Goal: Task Accomplishment & Management: Manage account settings

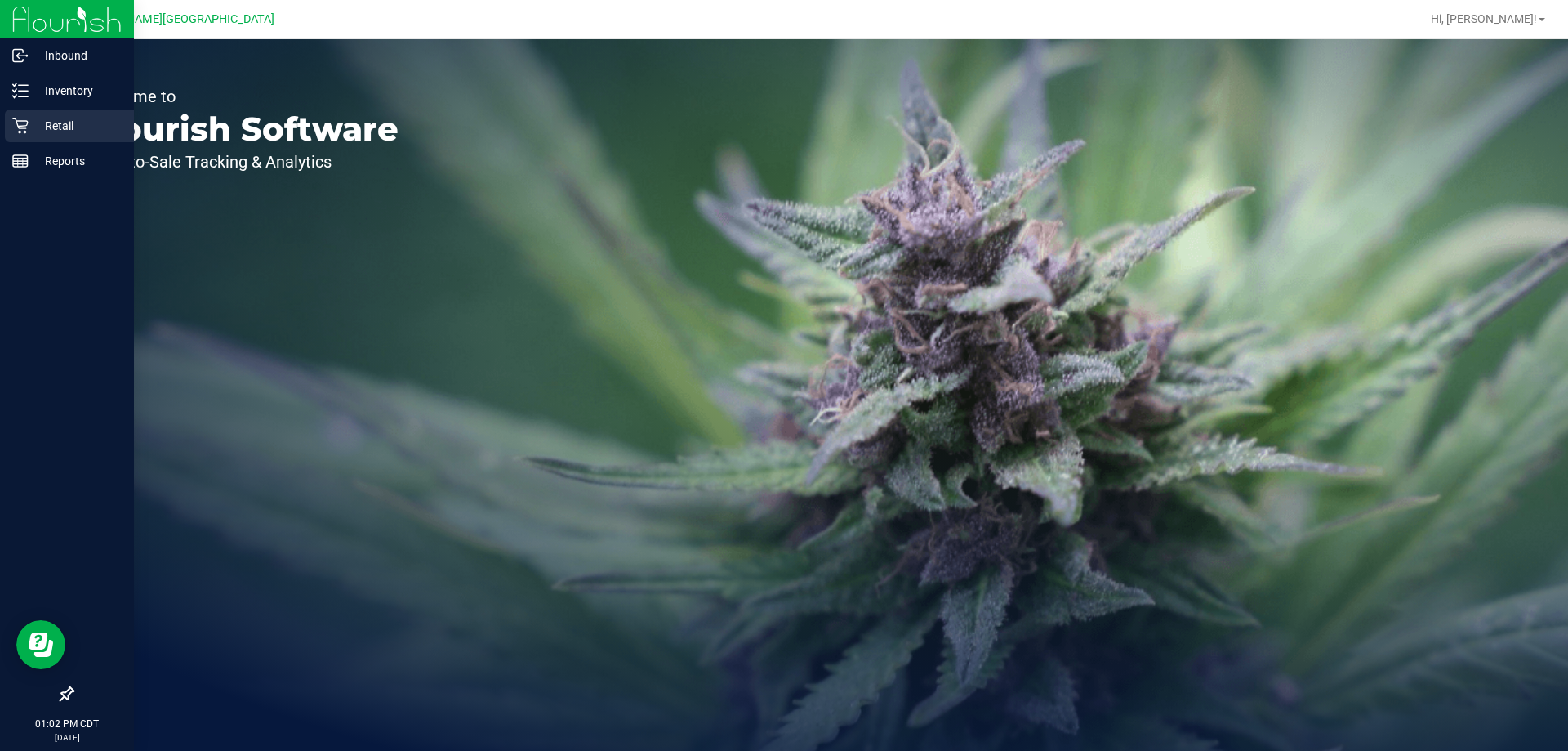
click at [1, 117] on link "Retail" at bounding box center [67, 127] width 134 height 35
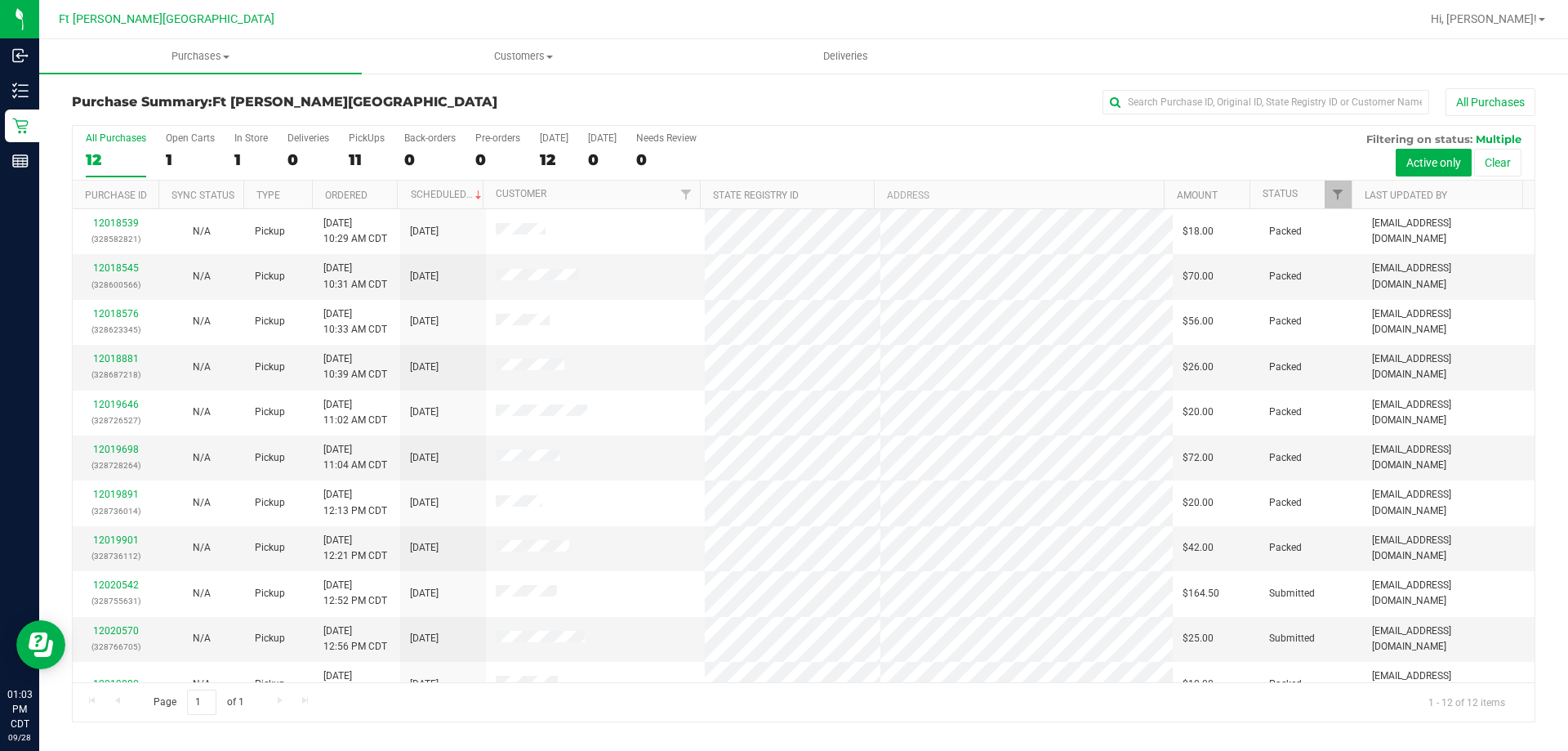
scroll to position [69, 0]
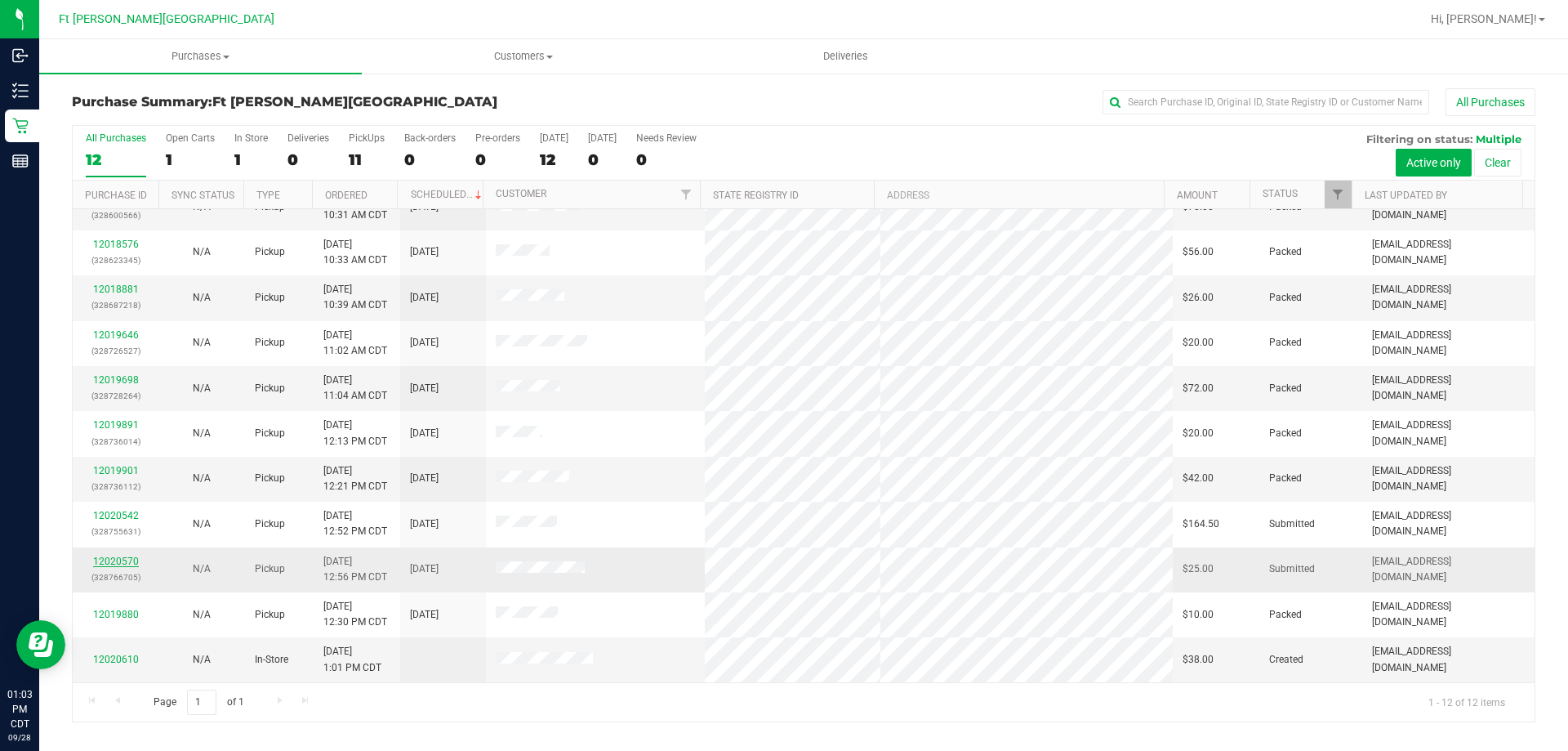
click at [127, 559] on link "12020570" at bounding box center [116, 561] width 46 height 12
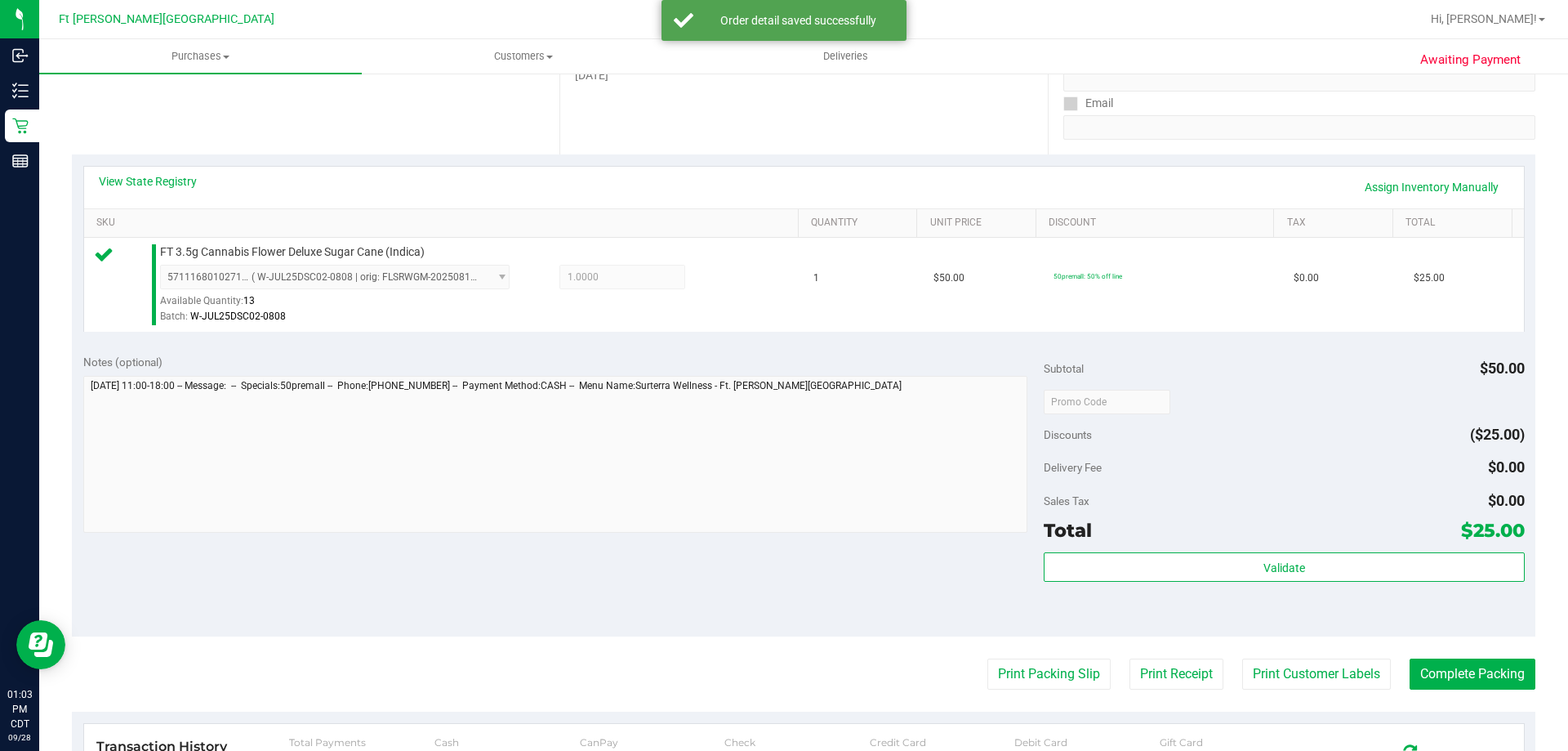
scroll to position [585, 0]
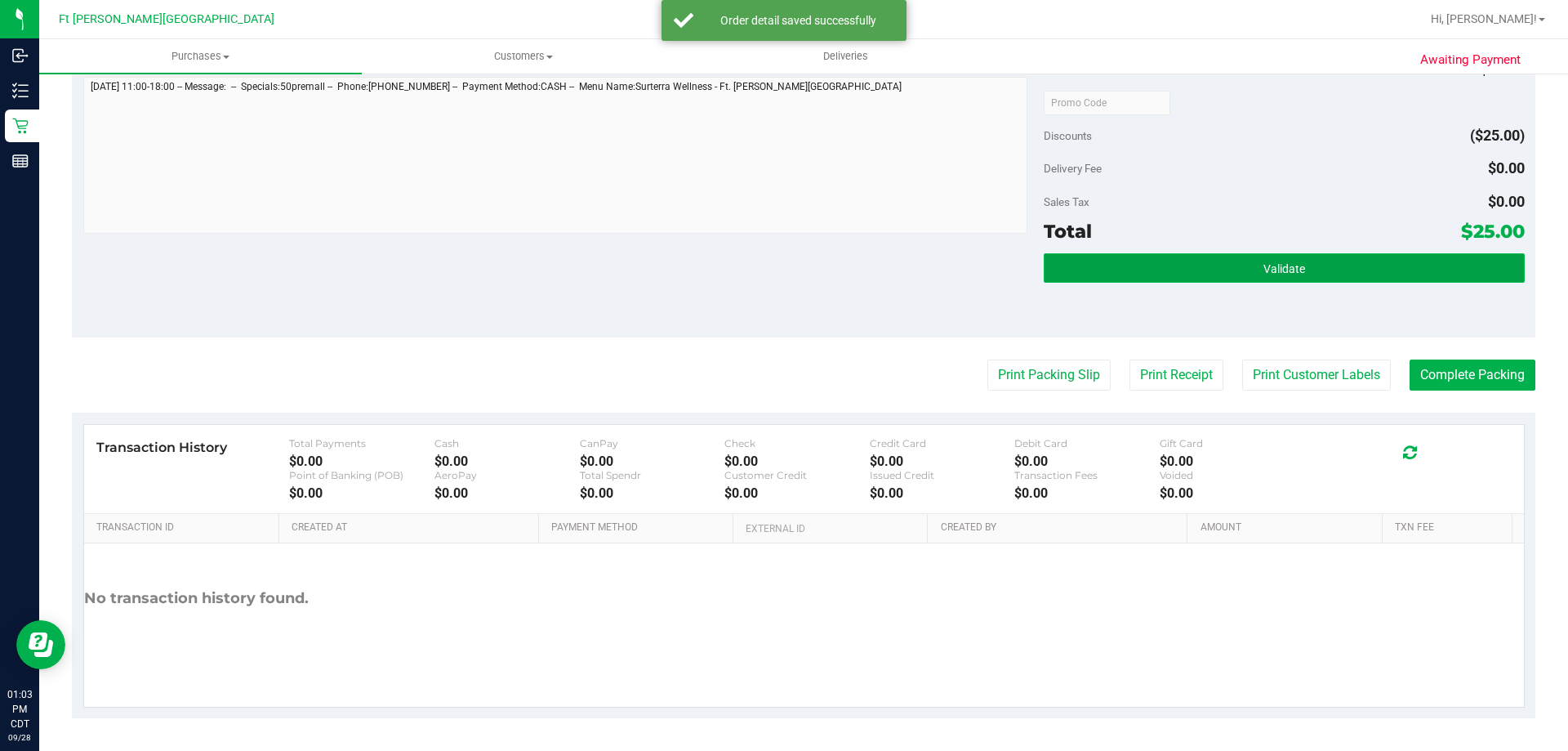
click at [1135, 265] on button "Validate" at bounding box center [1283, 268] width 480 height 30
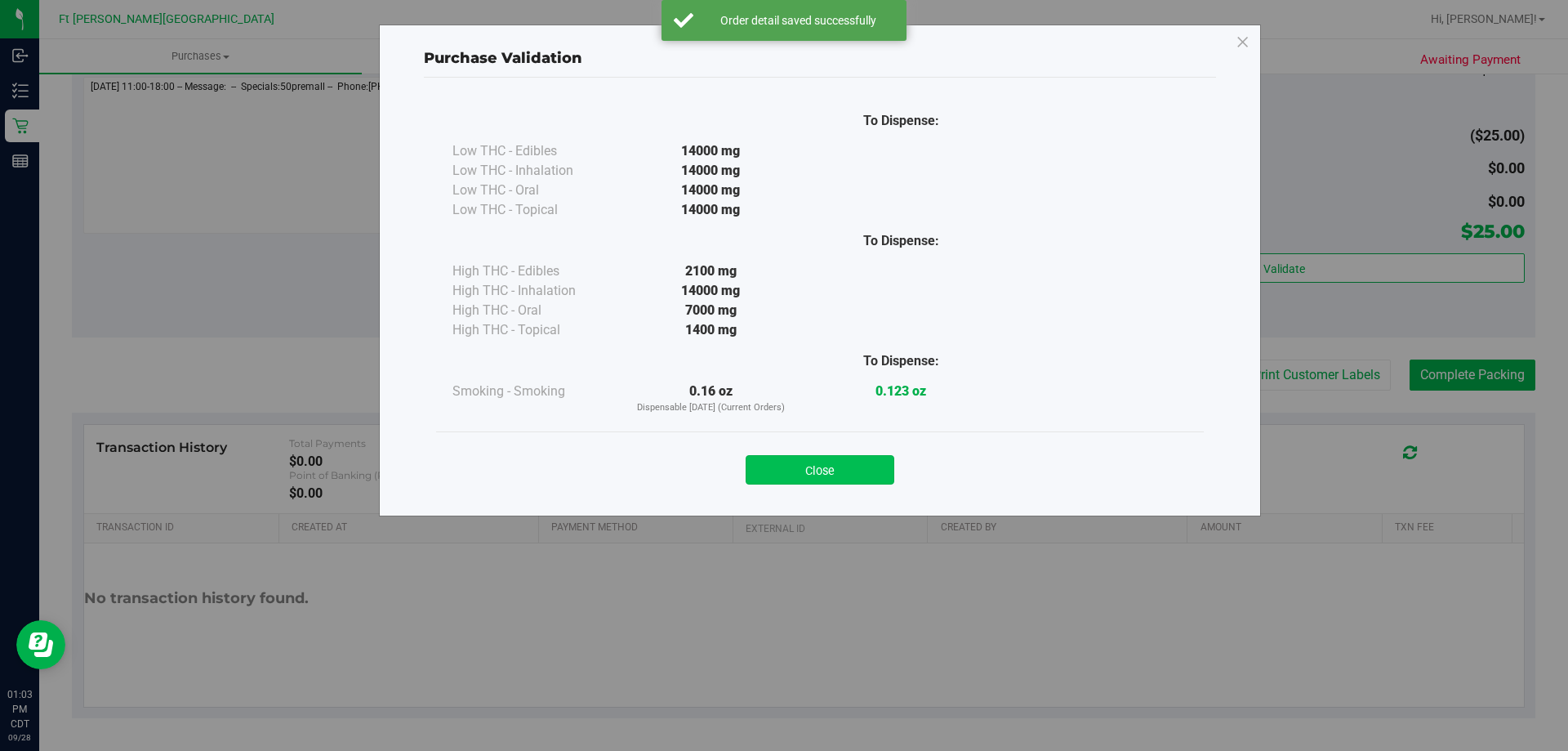
click at [809, 477] on button "Close" at bounding box center [820, 469] width 149 height 30
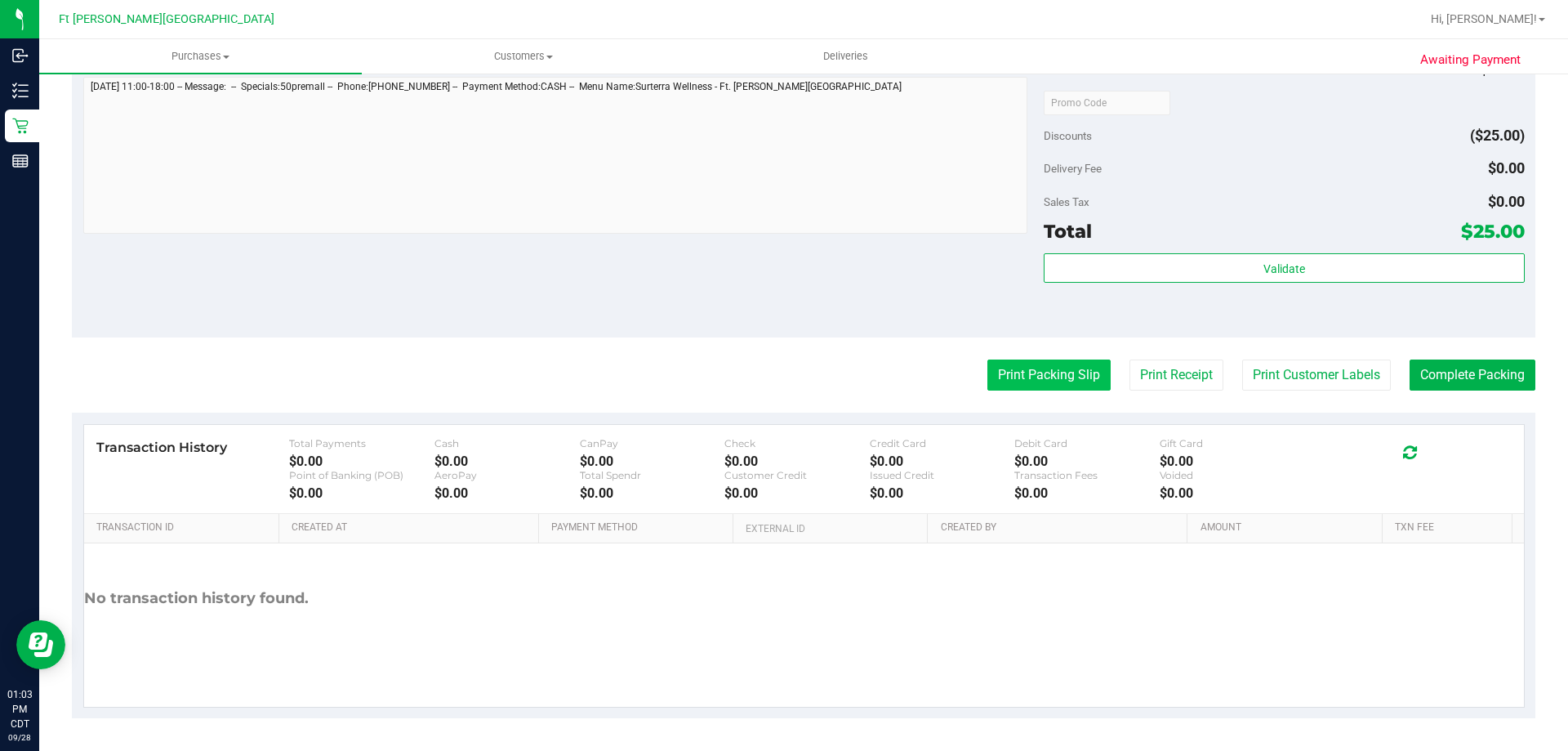
click at [1039, 372] on button "Print Packing Slip" at bounding box center [1049, 375] width 124 height 31
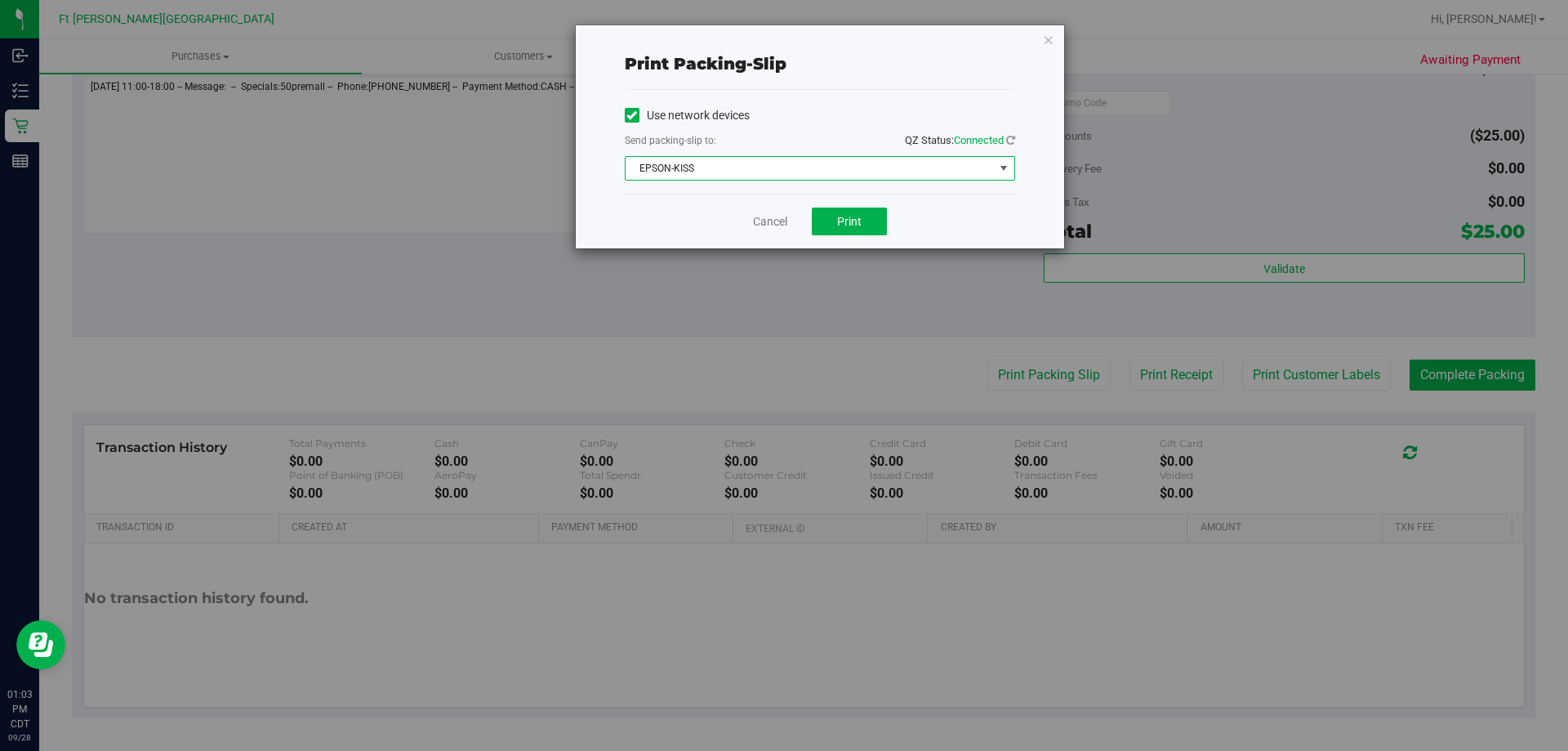
click at [845, 163] on span "EPSON-KISS" at bounding box center [809, 169] width 368 height 23
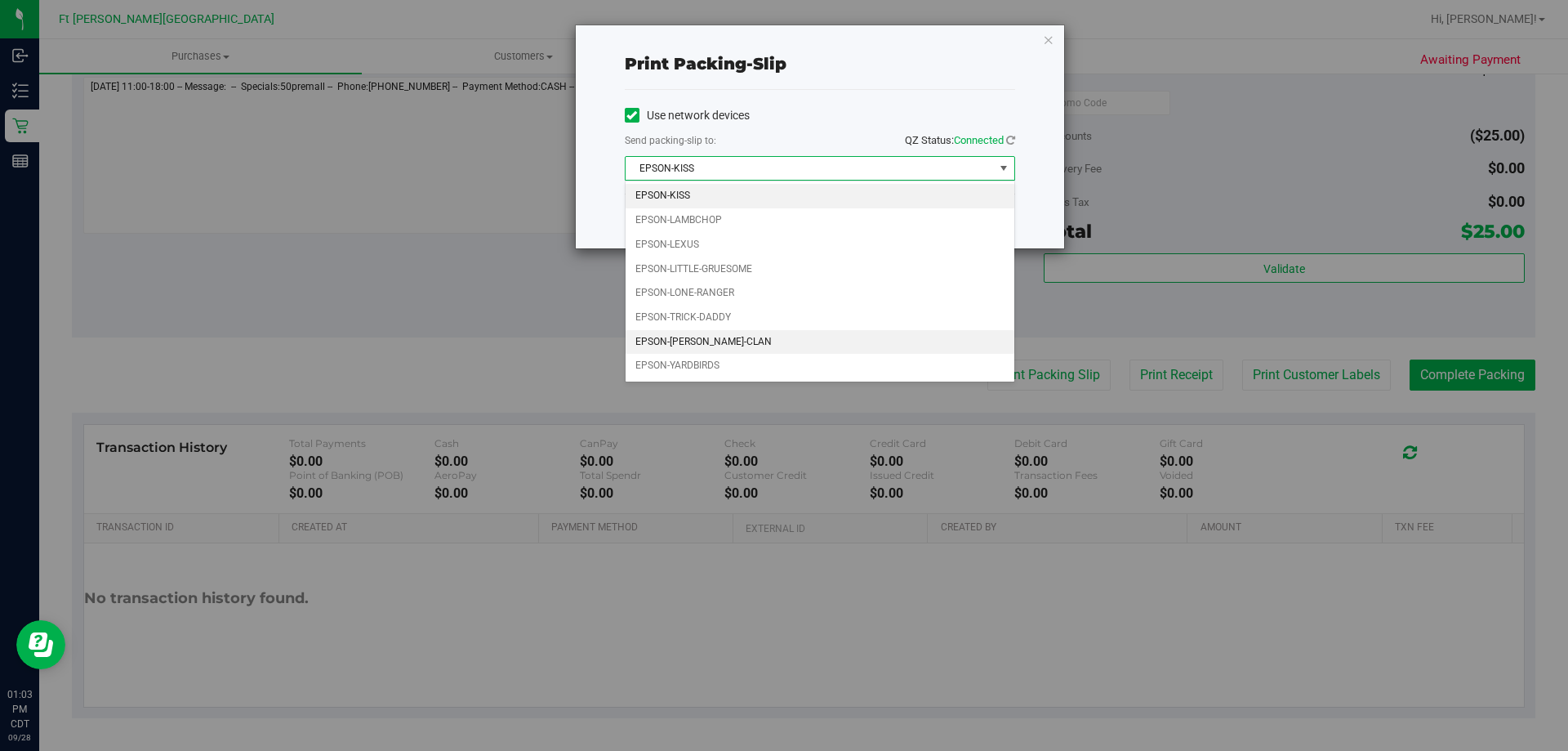
click at [839, 353] on li "EPSON-WU-TANG-CLAN" at bounding box center [819, 342] width 388 height 25
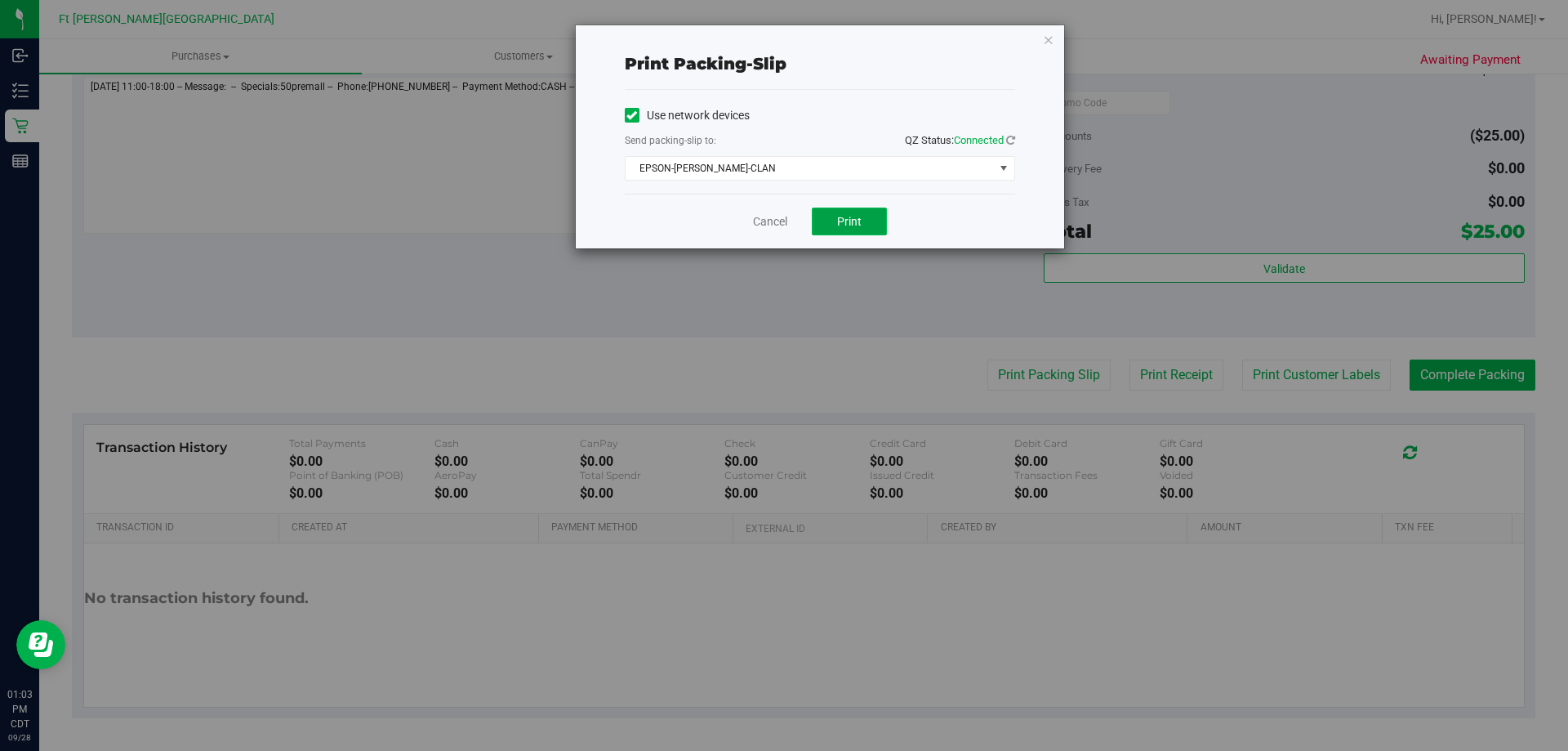
click at [863, 221] on button "Print" at bounding box center [850, 221] width 75 height 28
click at [1050, 46] on icon "button" at bounding box center [1049, 39] width 12 height 19
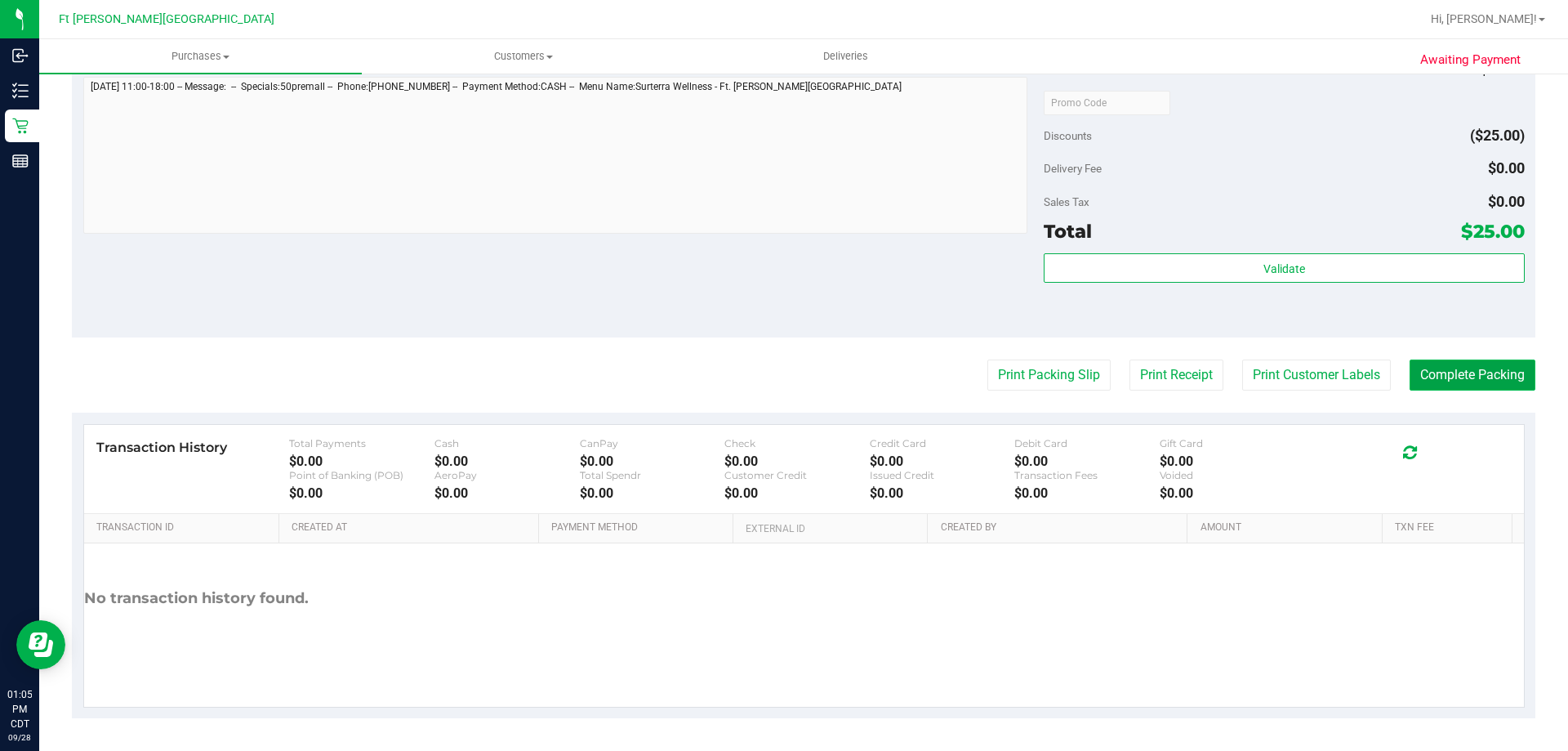
click at [1456, 381] on button "Complete Packing" at bounding box center [1472, 375] width 126 height 31
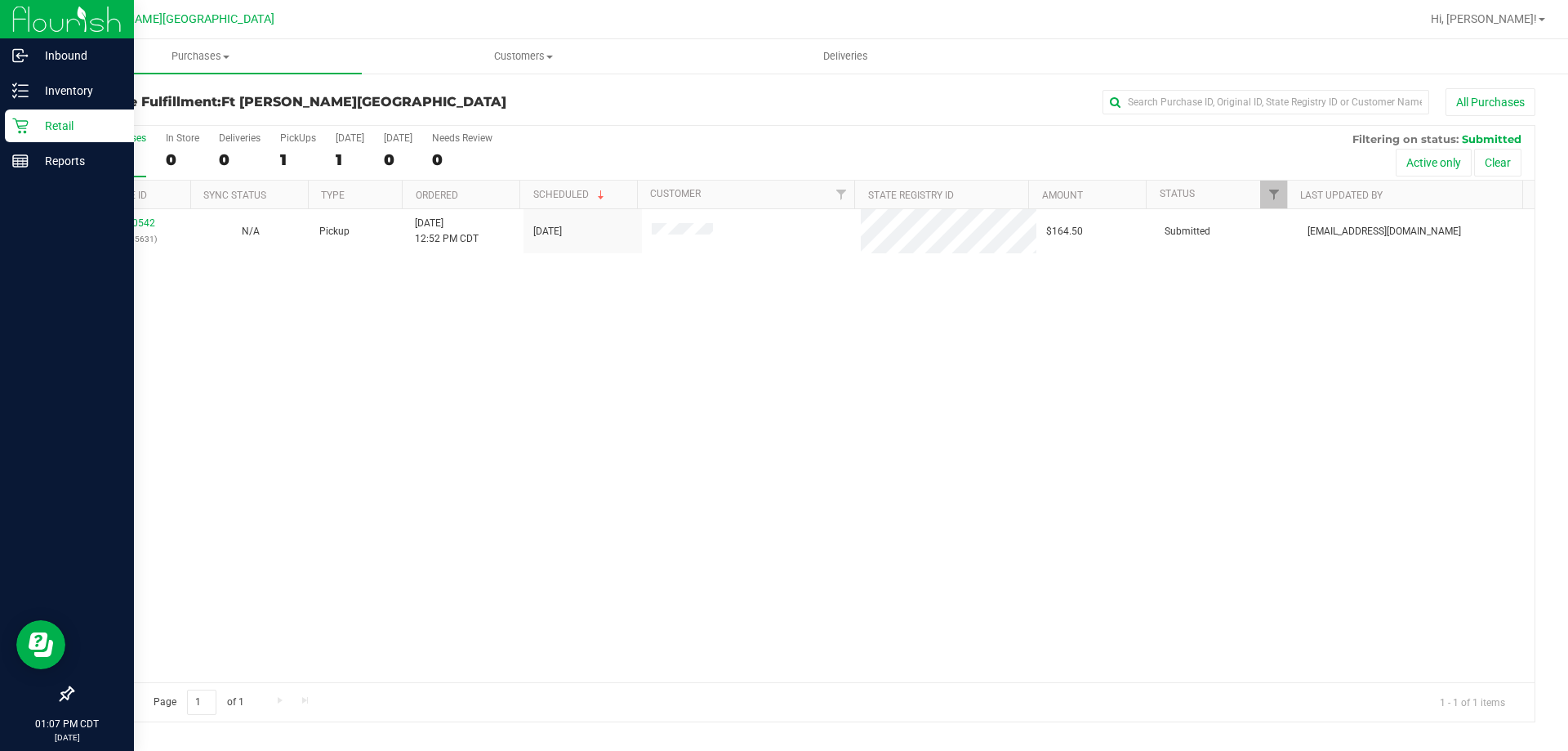
click at [74, 120] on p "Retail" at bounding box center [78, 126] width 98 height 19
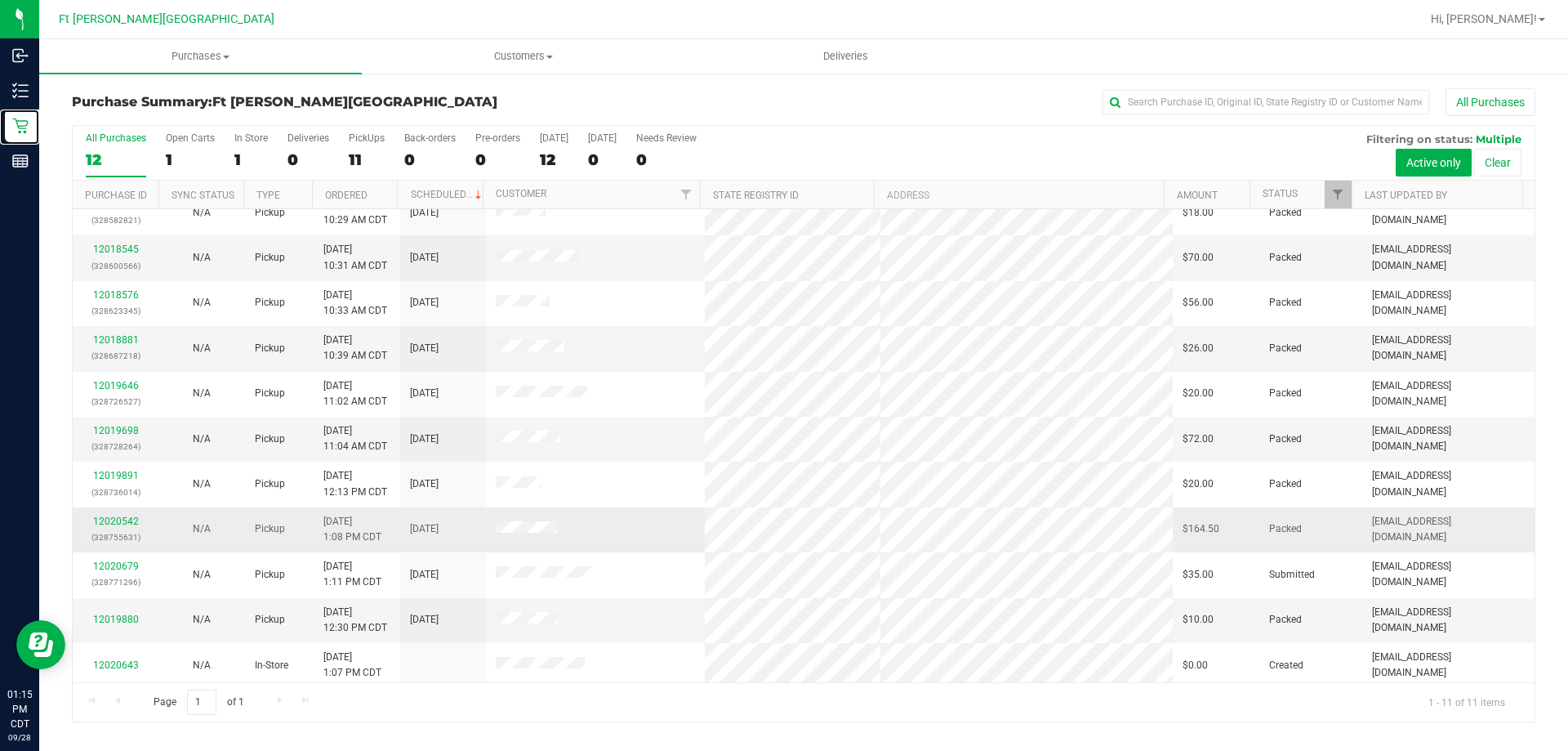
scroll to position [24, 0]
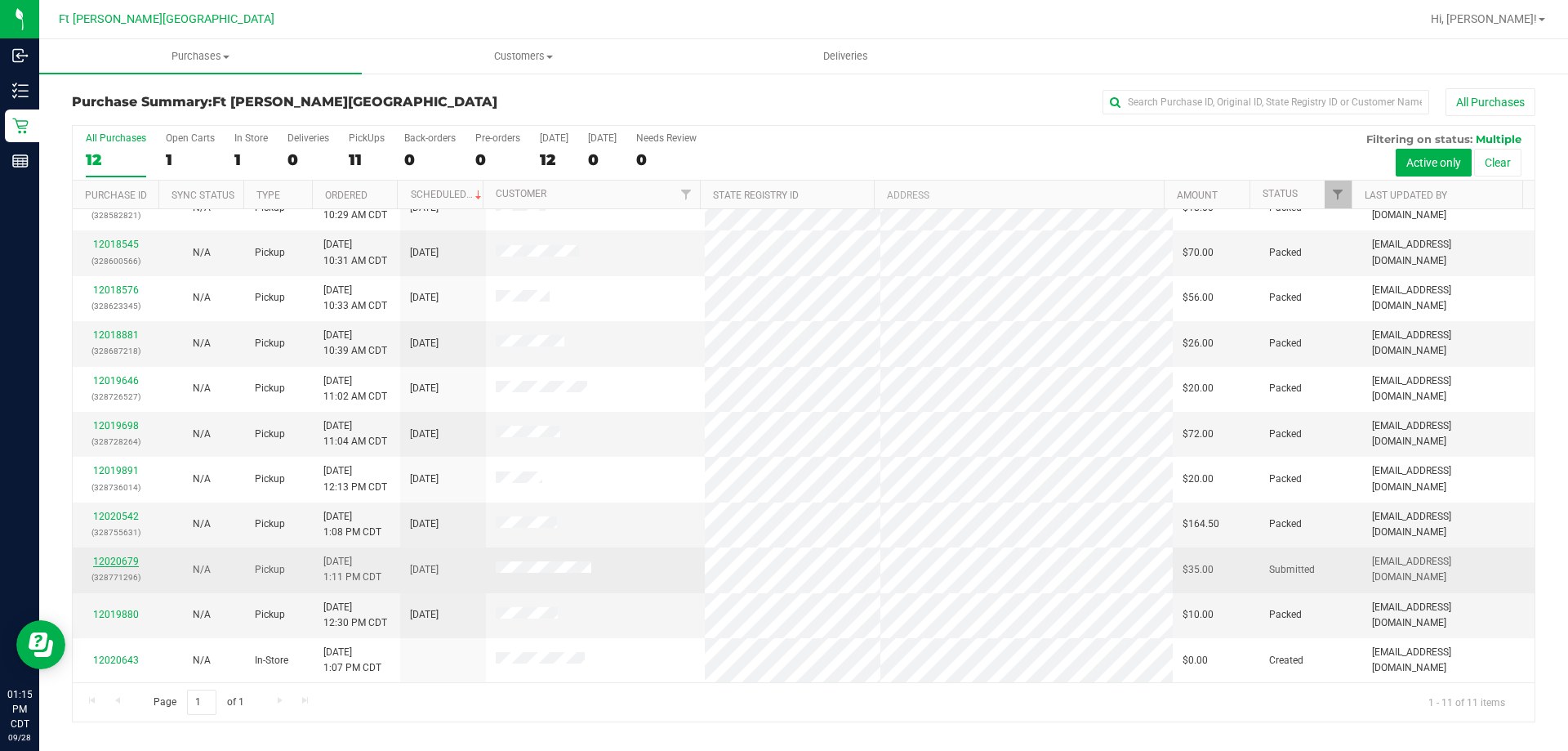
click at [108, 558] on link "12020679" at bounding box center [116, 561] width 46 height 12
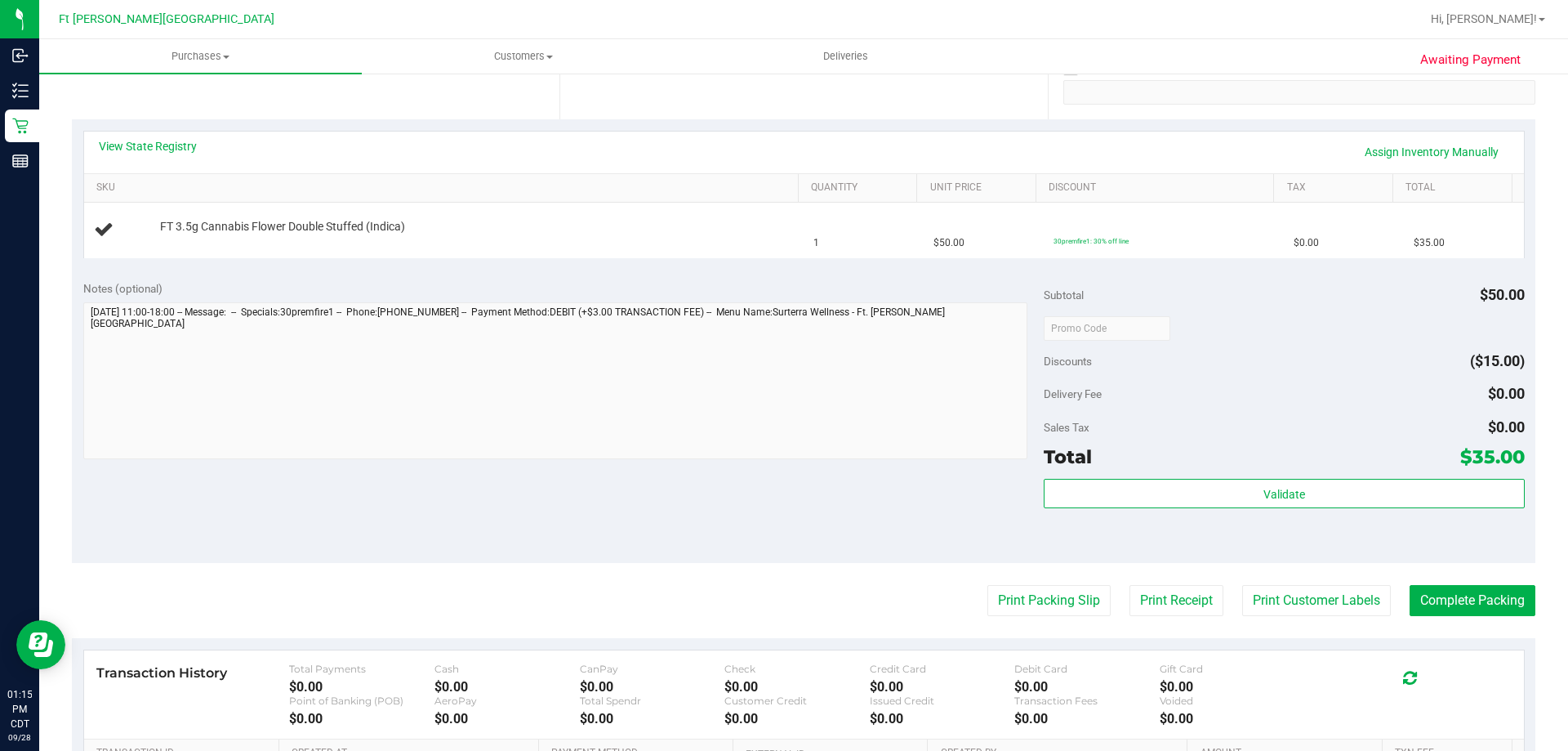
scroll to position [327, 0]
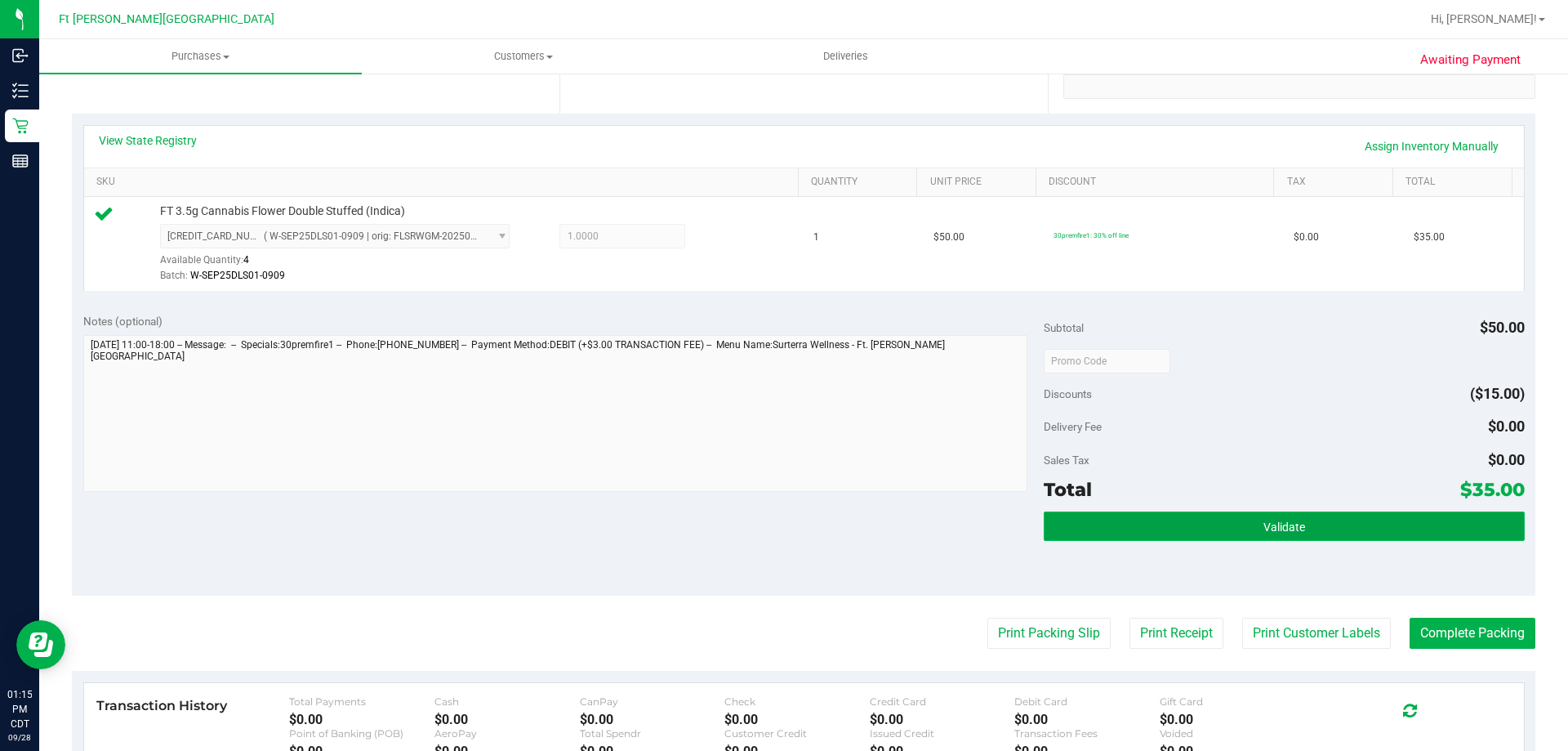
click at [1416, 515] on button "Validate" at bounding box center [1283, 526] width 480 height 30
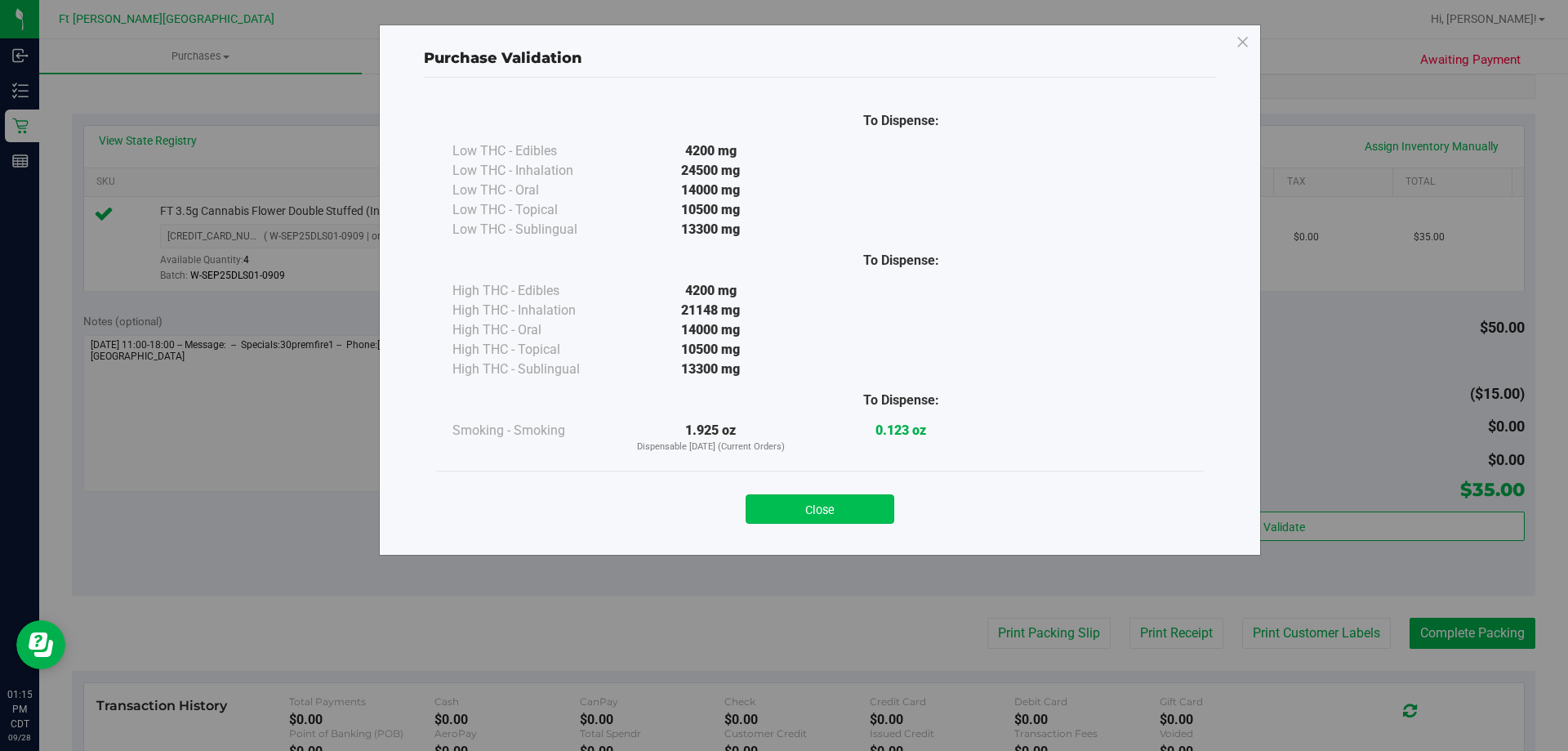
click at [833, 510] on button "Close" at bounding box center [820, 508] width 149 height 30
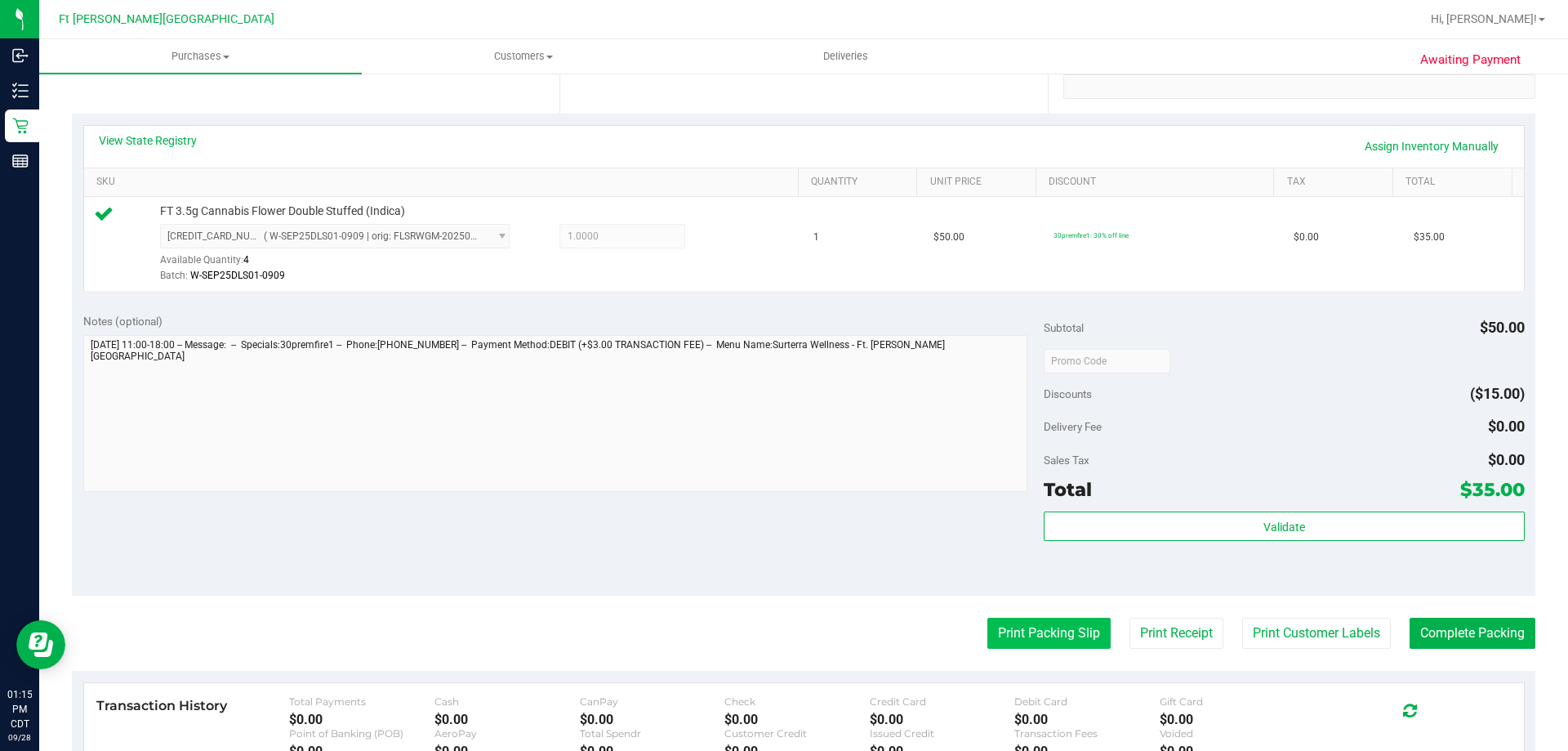
click at [1076, 631] on button "Print Packing Slip" at bounding box center [1049, 633] width 124 height 31
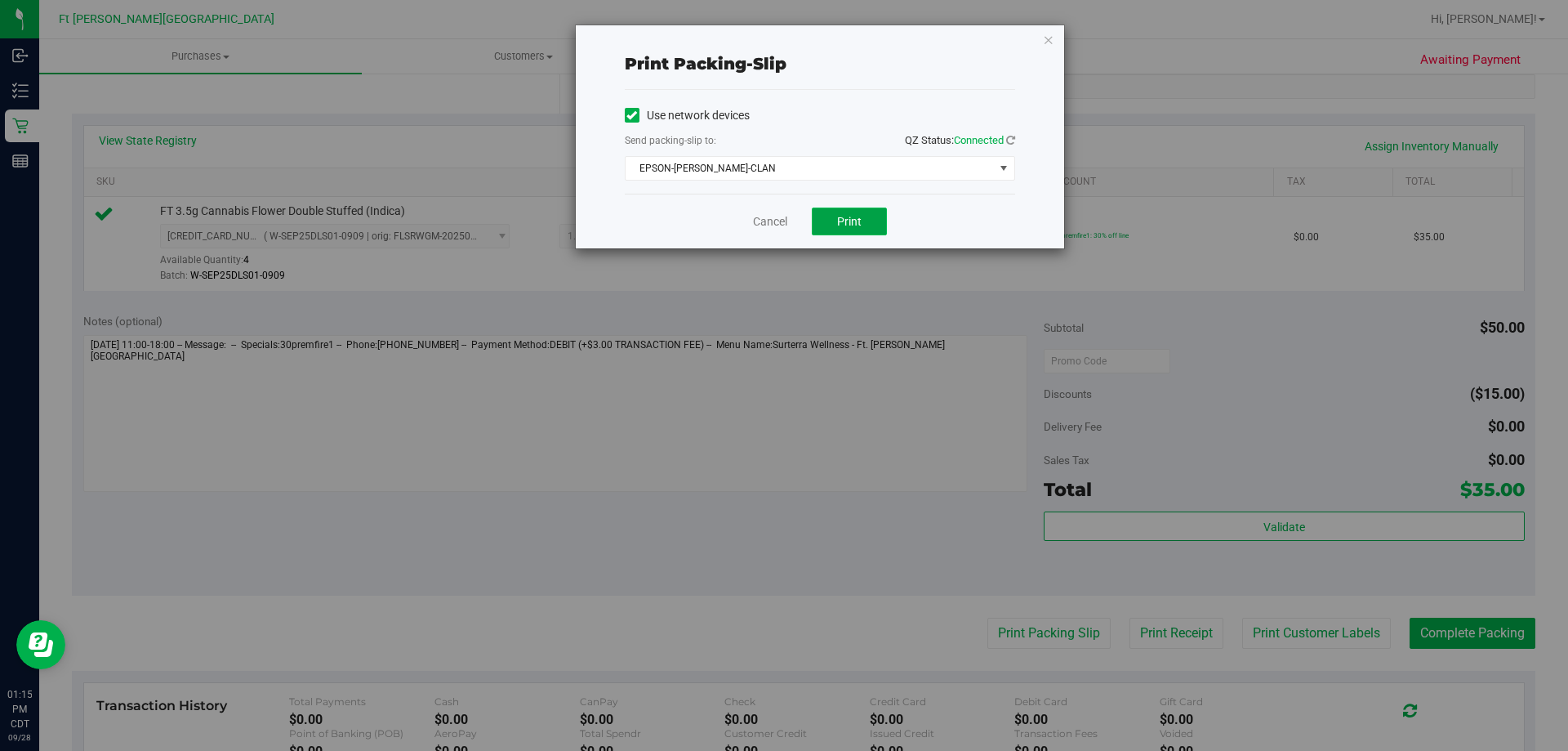
click at [856, 226] on span "Print" at bounding box center [850, 222] width 25 height 13
click at [764, 218] on link "Cancel" at bounding box center [770, 222] width 35 height 17
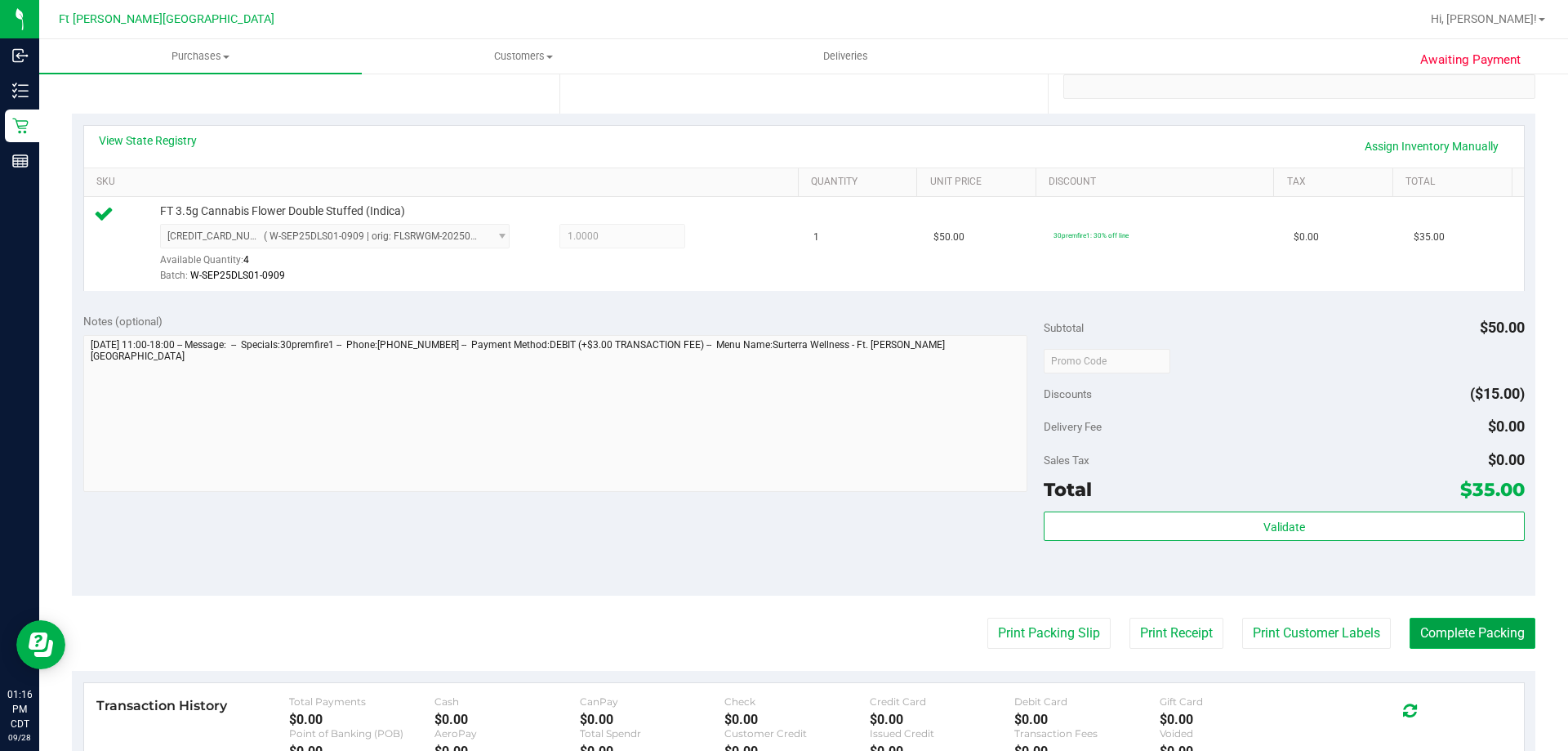
click at [1443, 626] on button "Complete Packing" at bounding box center [1472, 633] width 126 height 31
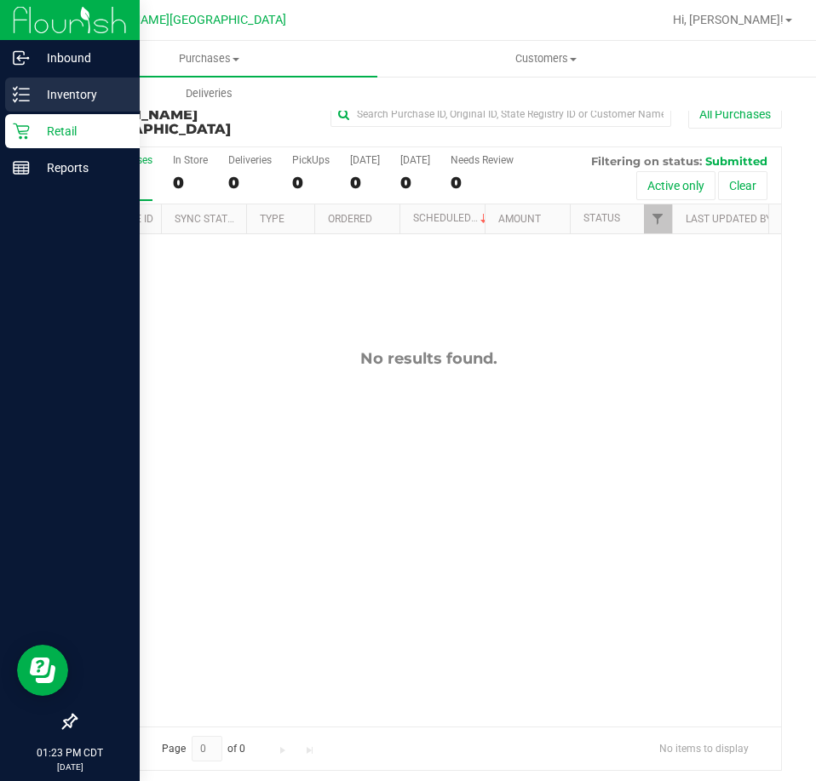
click at [76, 108] on div "Inventory" at bounding box center [72, 95] width 135 height 34
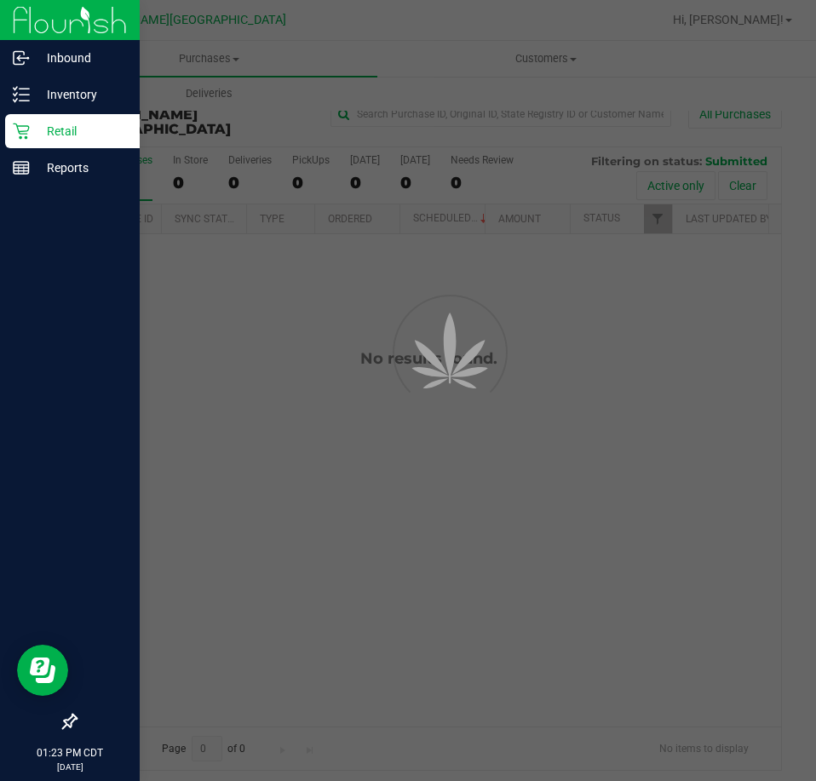
click at [92, 139] on p "Retail" at bounding box center [81, 131] width 102 height 20
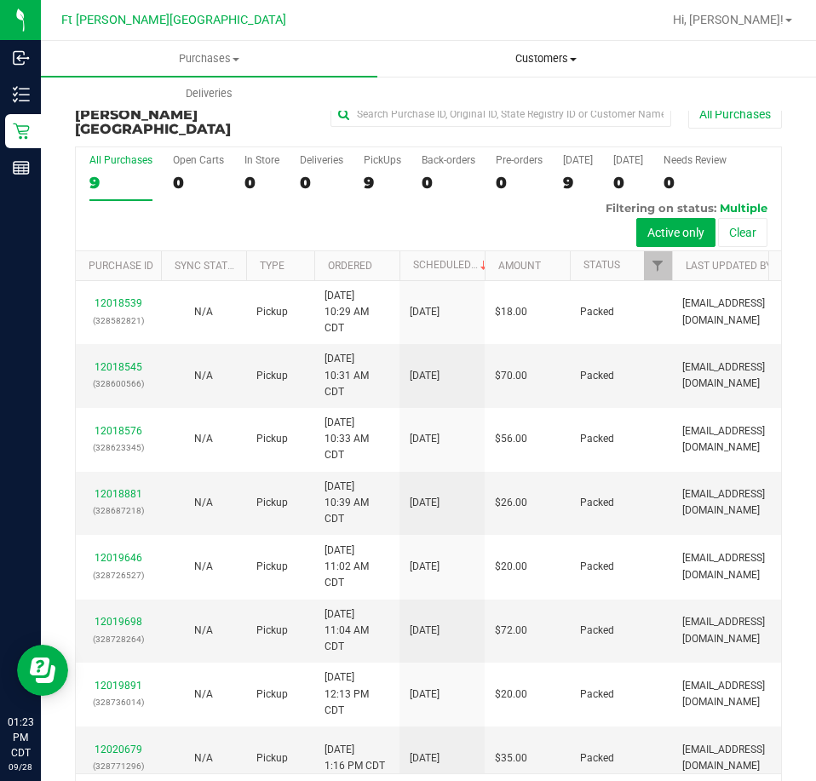
click at [560, 57] on span "Customers" at bounding box center [545, 58] width 335 height 15
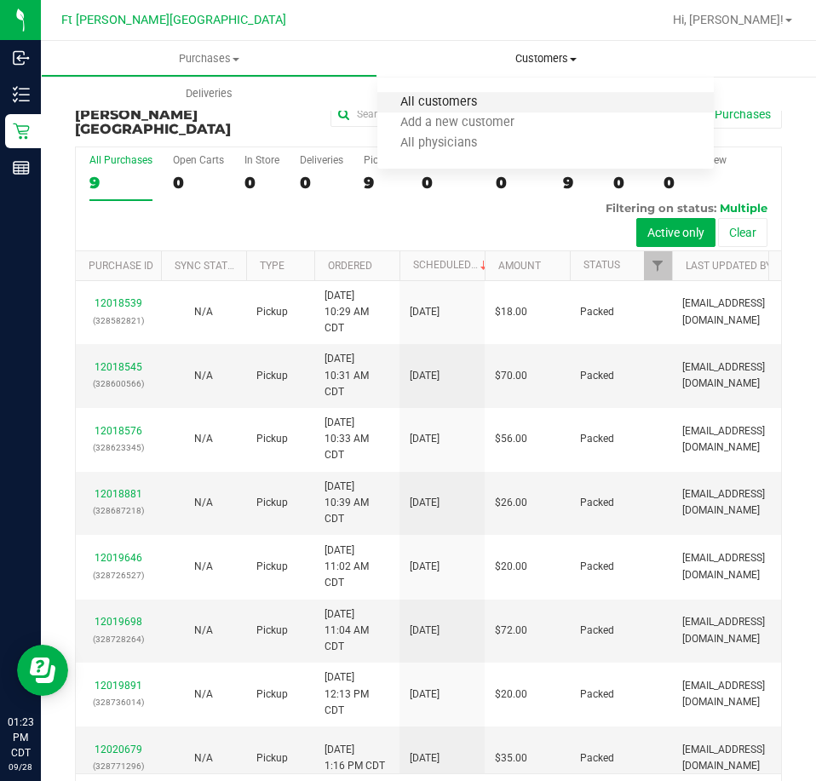
click at [460, 106] on span "All customers" at bounding box center [438, 102] width 123 height 14
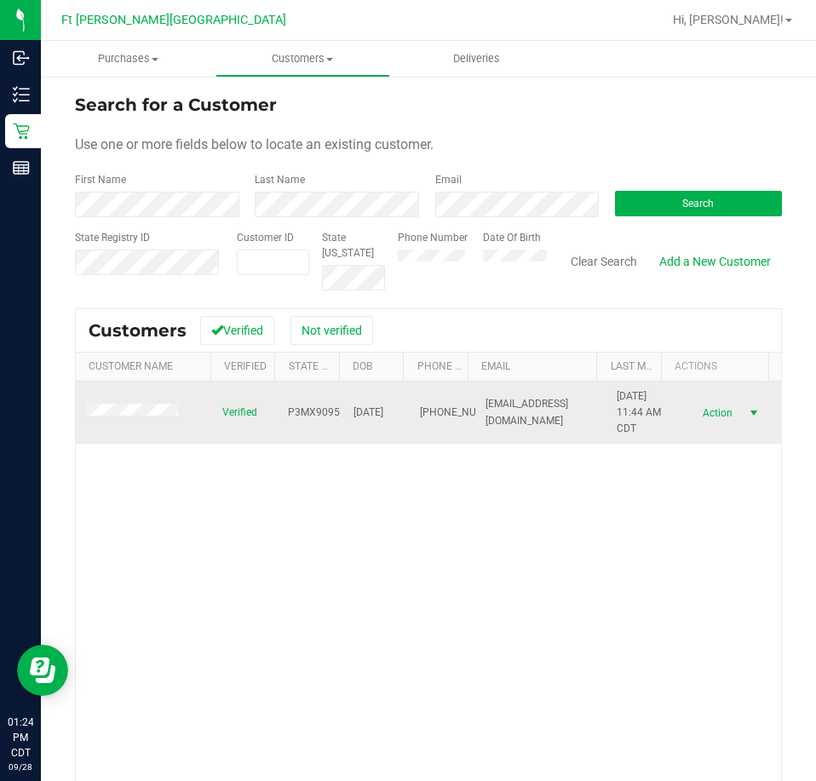
click at [747, 417] on span "select" at bounding box center [754, 413] width 14 height 14
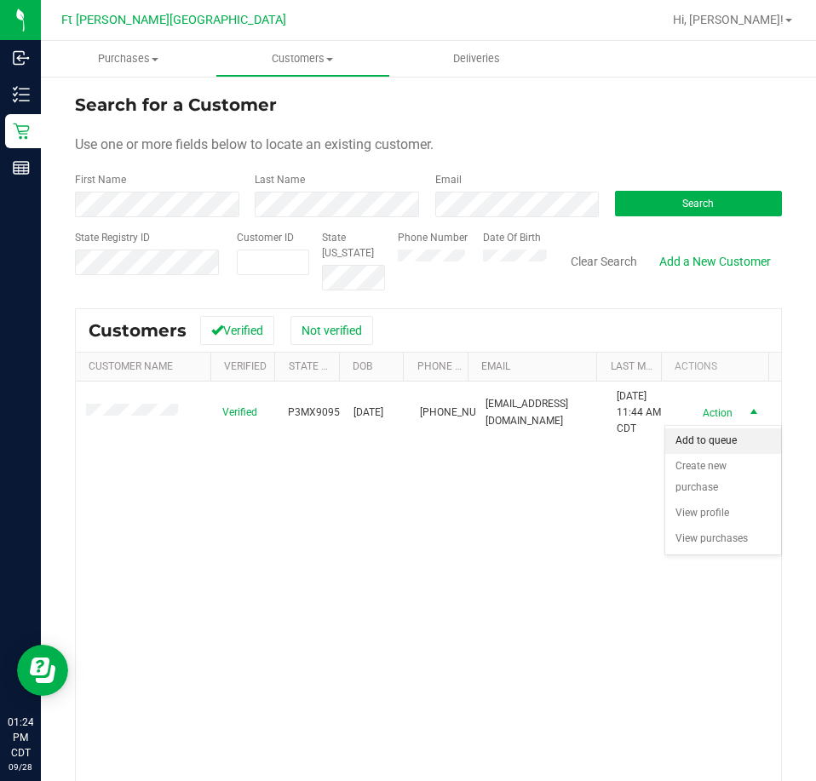
click at [723, 439] on li "Add to queue" at bounding box center [723, 441] width 116 height 26
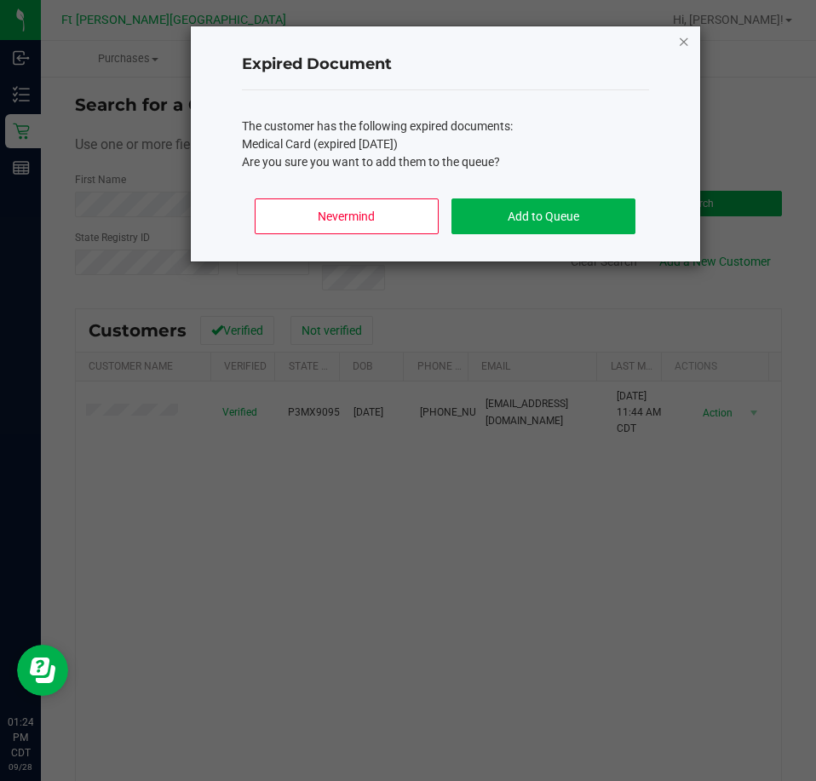
click at [688, 42] on icon "Close" at bounding box center [684, 41] width 12 height 20
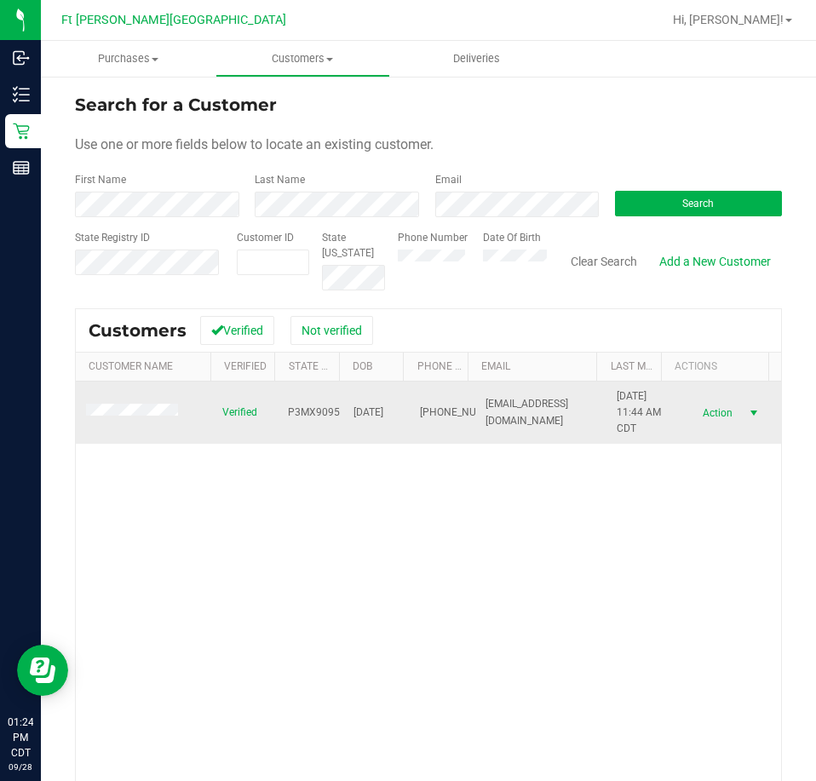
click at [697, 409] on span "Action" at bounding box center [715, 413] width 55 height 24
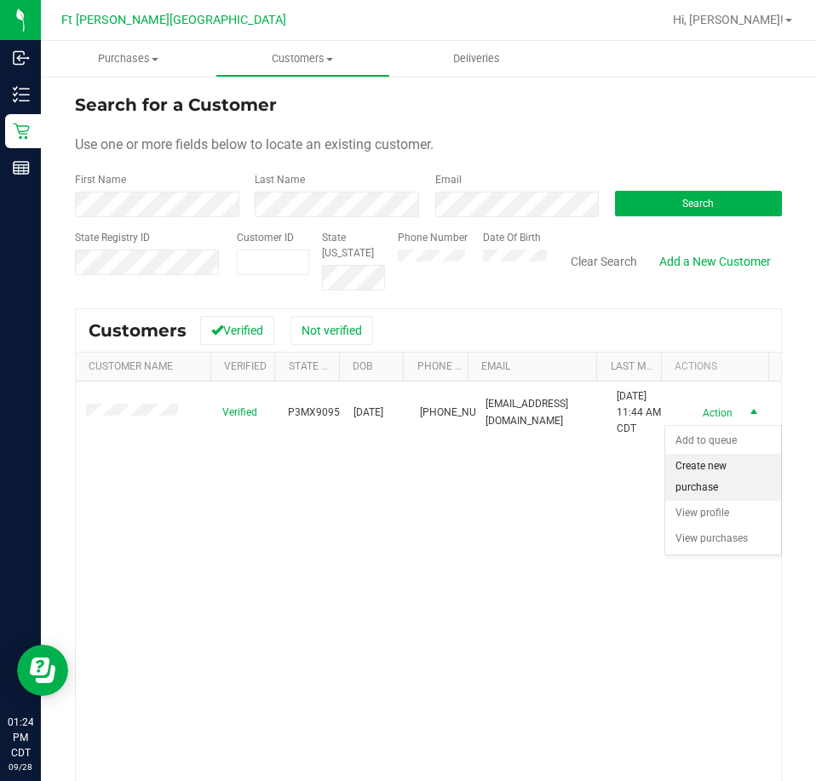
click at [708, 475] on li "Create new purchase" at bounding box center [723, 477] width 116 height 47
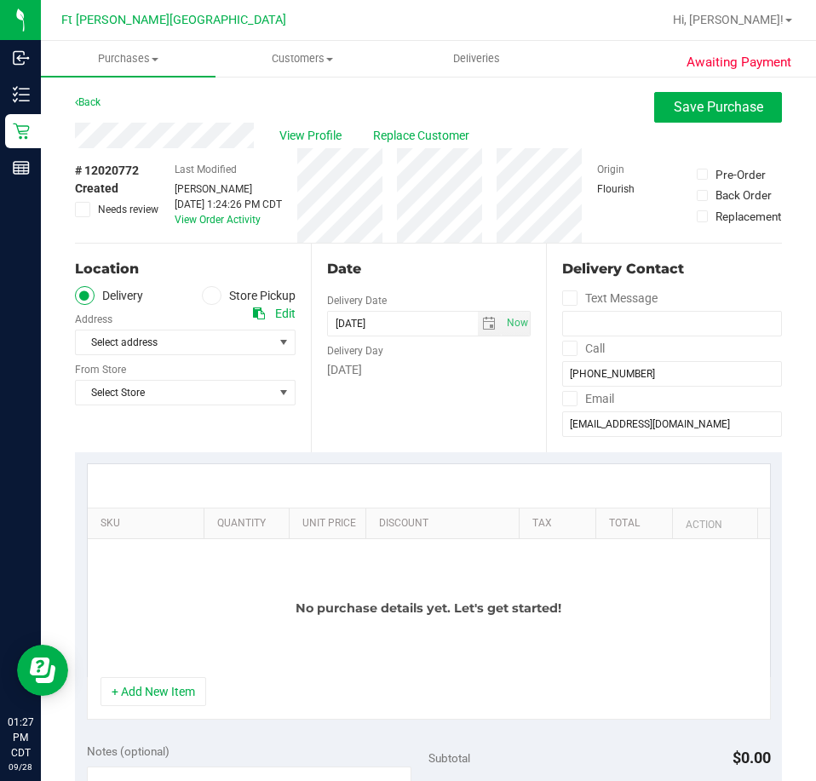
click at [206, 296] on icon at bounding box center [211, 296] width 10 height 0
click at [0, 0] on input "Store Pickup" at bounding box center [0, 0] width 0 height 0
click at [165, 334] on span "Select Store" at bounding box center [175, 342] width 198 height 24
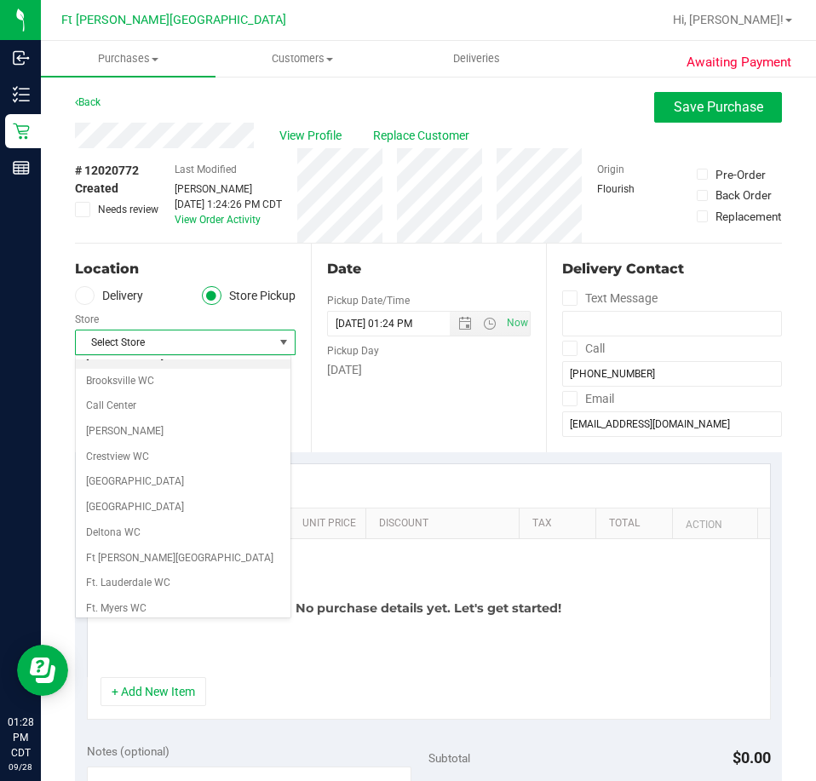
scroll to position [256, 0]
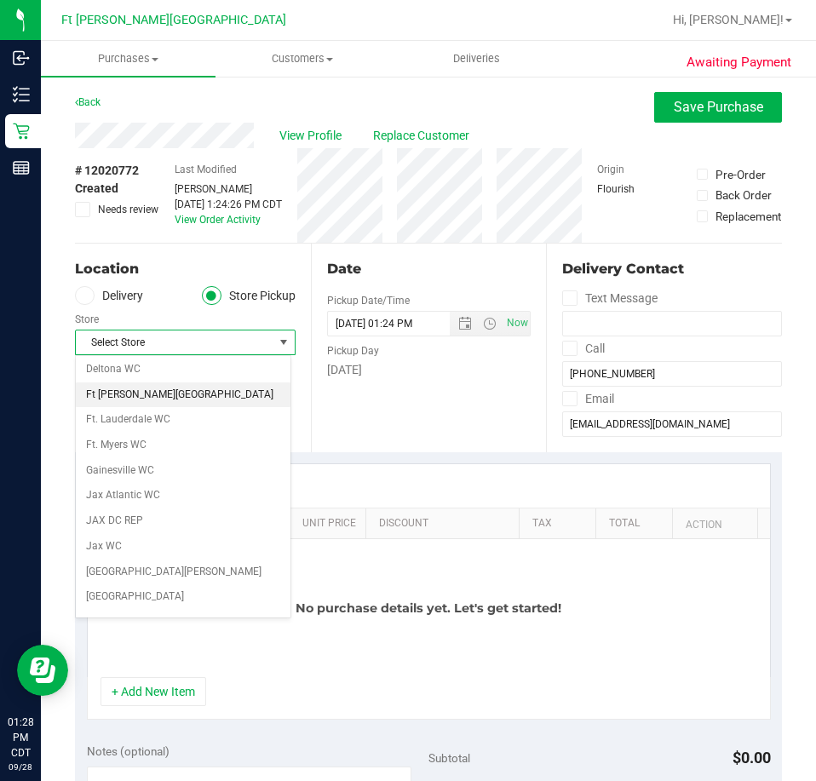
click at [158, 398] on li "Ft [PERSON_NAME][GEOGRAPHIC_DATA]" at bounding box center [183, 395] width 215 height 26
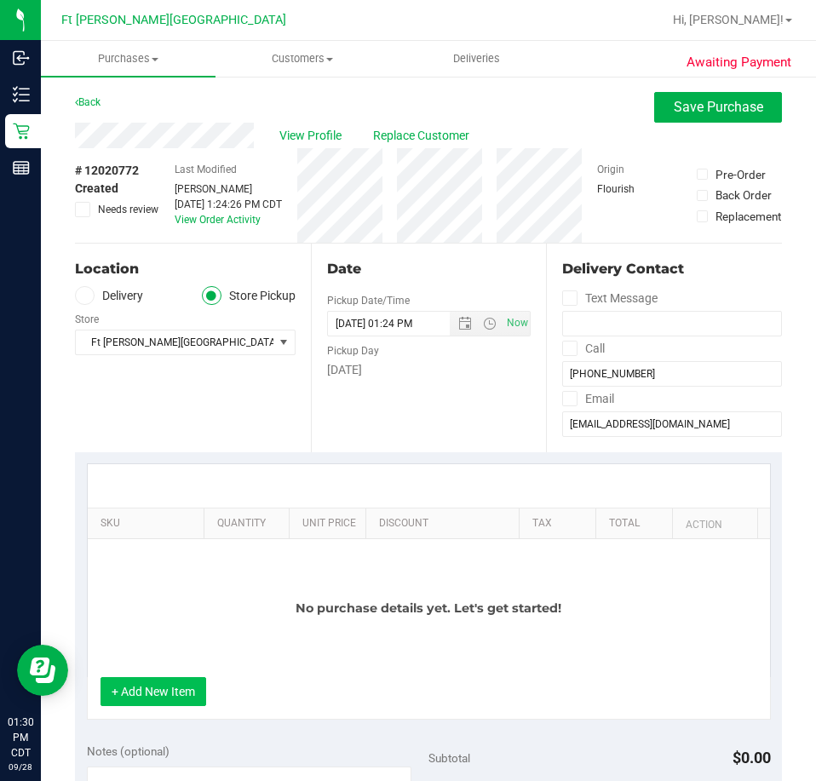
click at [146, 685] on button "+ Add New Item" at bounding box center [154, 691] width 106 height 29
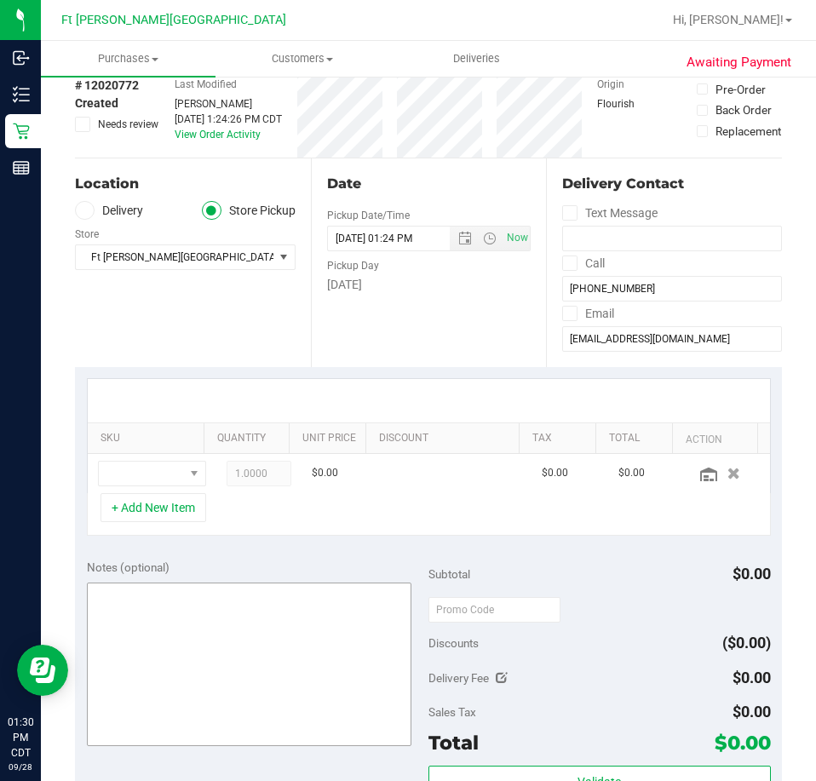
scroll to position [170, 0]
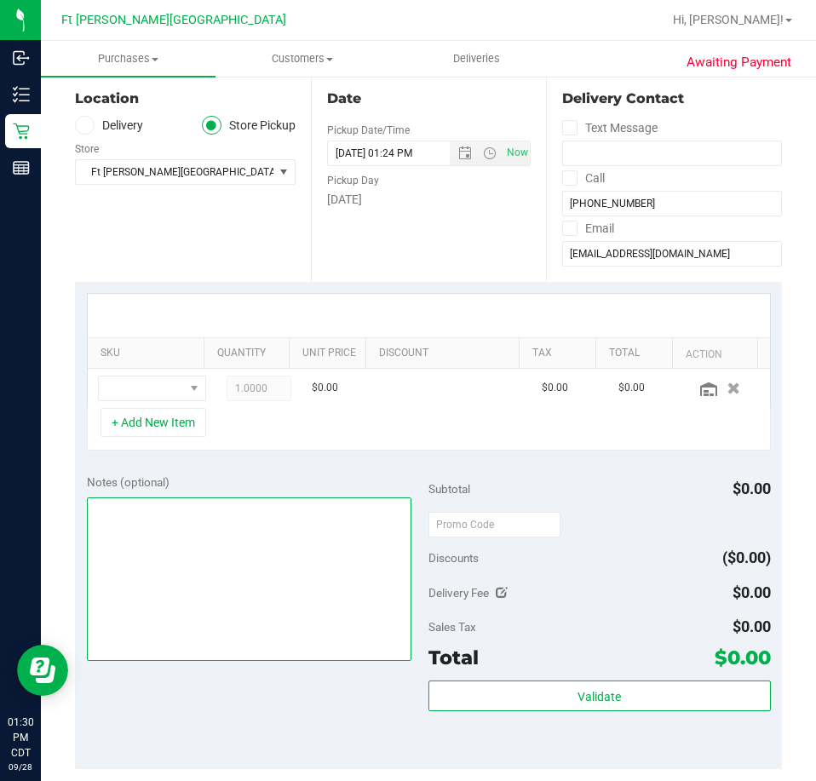
click at [191, 543] on textarea at bounding box center [249, 579] width 325 height 164
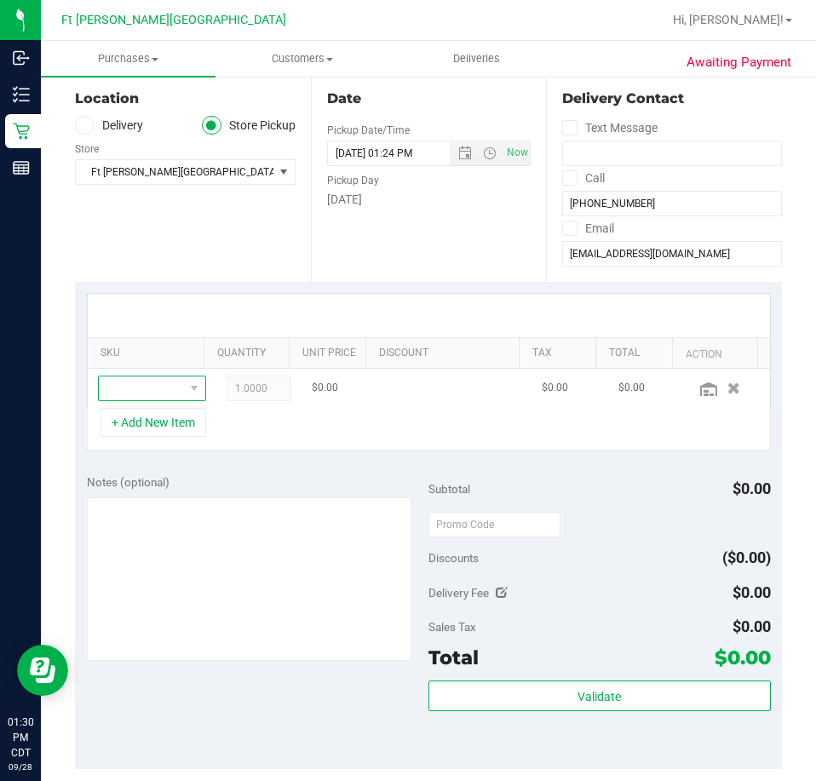
click at [128, 388] on span "NO DATA FOUND" at bounding box center [141, 388] width 85 height 24
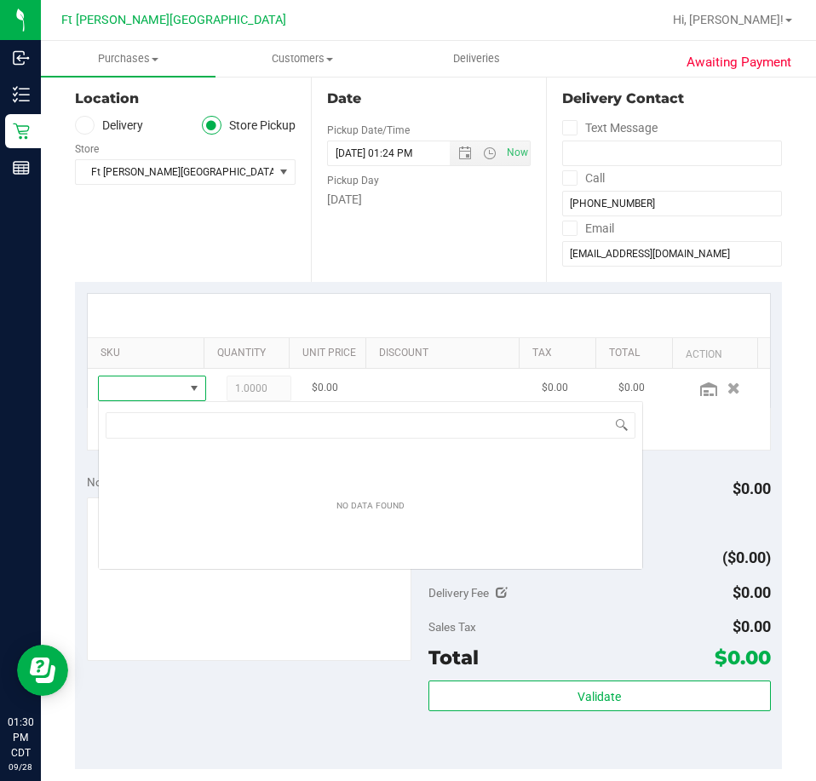
scroll to position [26, 83]
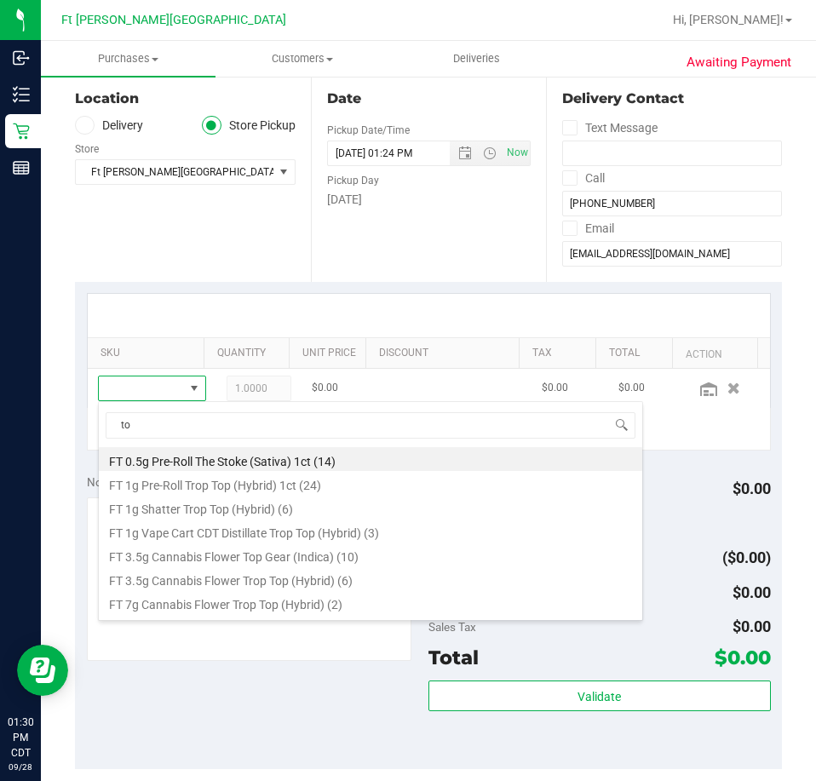
type input "t"
type input "a"
type input "tau"
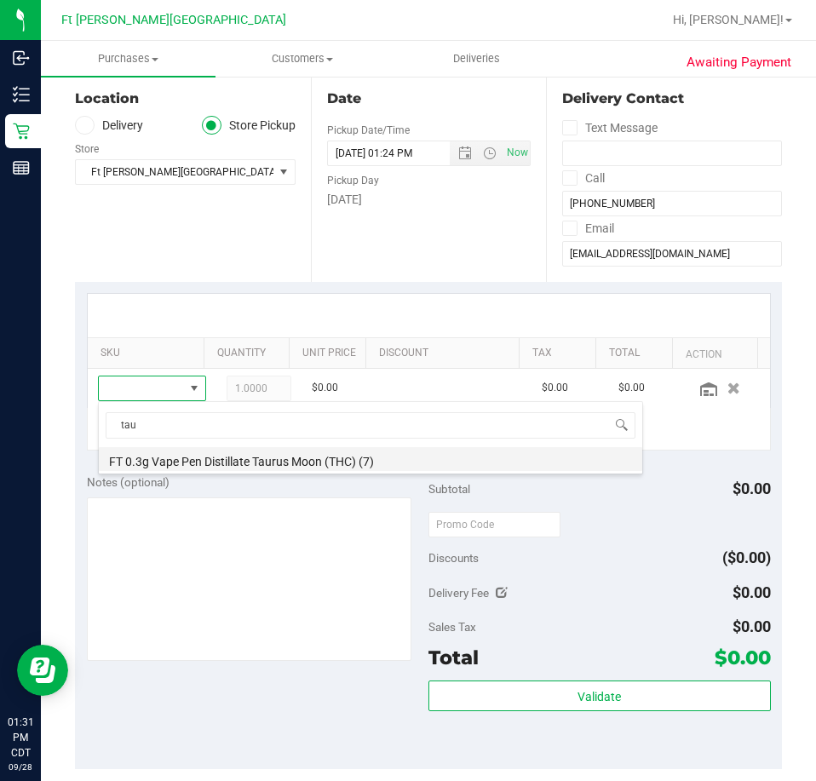
click at [279, 470] on li "FT 0.3g Vape Pen Distillate Taurus Moon (THC) (7)" at bounding box center [370, 459] width 543 height 24
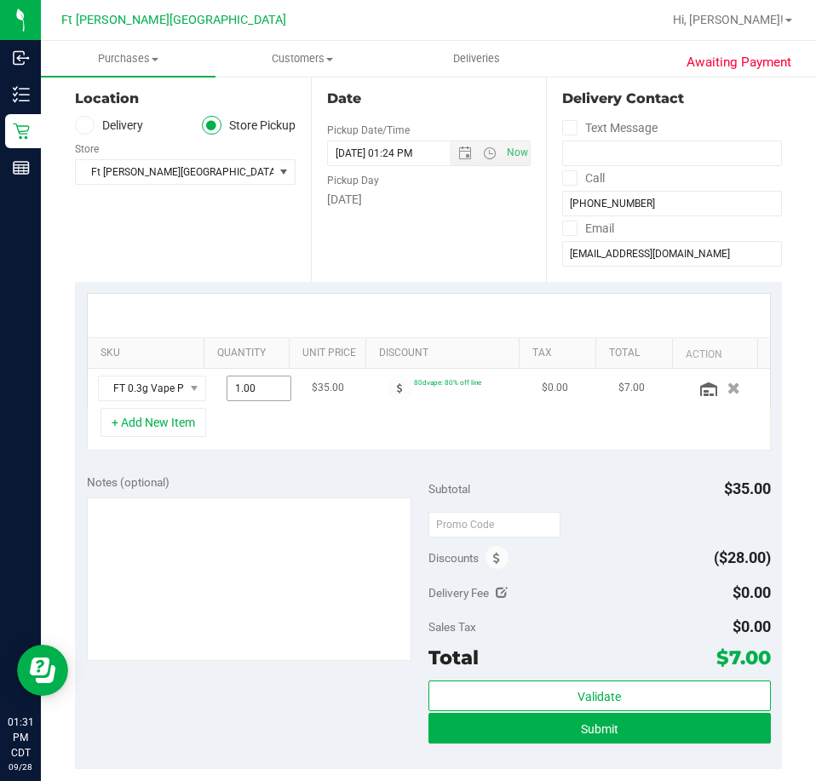
click at [227, 388] on span "1.00 1" at bounding box center [259, 389] width 65 height 26
type input "2"
type input "2.00"
click at [284, 438] on div "+ Add New Item" at bounding box center [429, 429] width 684 height 43
click at [144, 428] on button "+ Add New Item" at bounding box center [154, 422] width 106 height 29
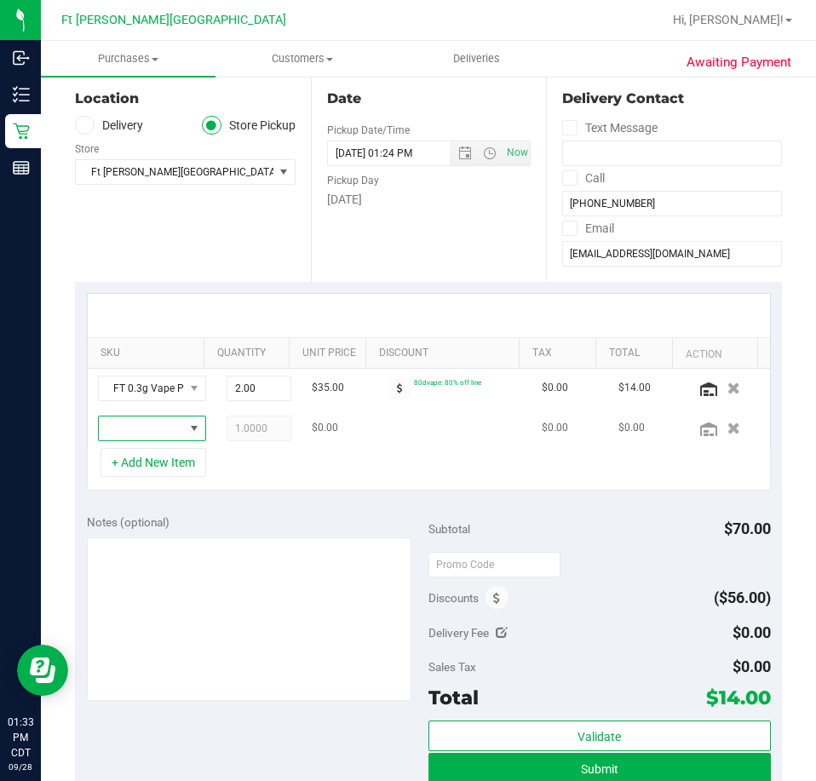
click at [136, 432] on span "NO DATA FOUND" at bounding box center [141, 428] width 85 height 24
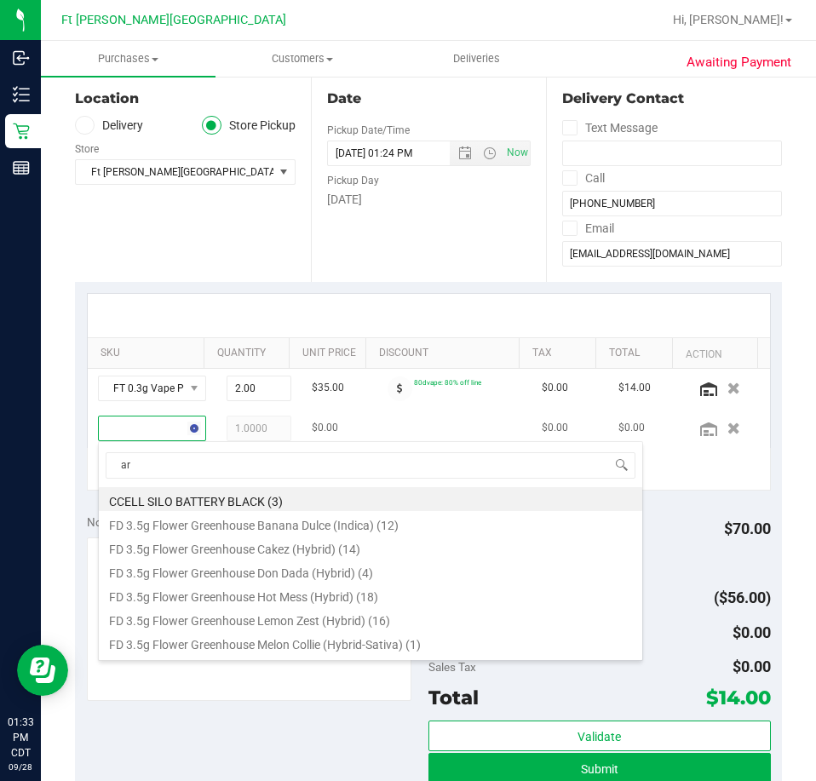
type input "arr"
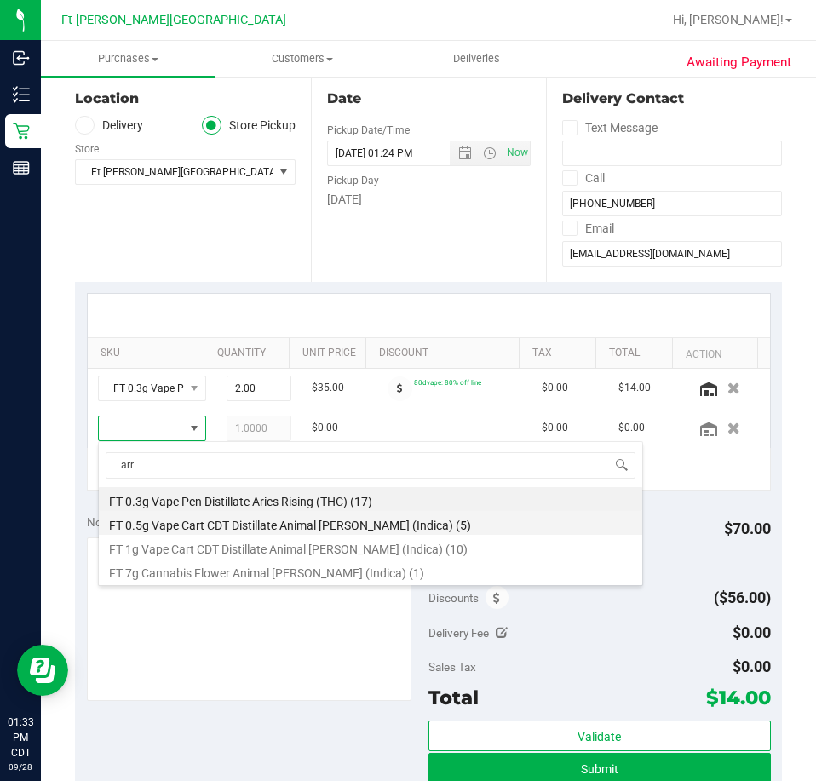
click at [169, 511] on li "FT 0.5g Vape Cart CDT Distillate Animal Larry (Indica) (5)" at bounding box center [370, 523] width 543 height 24
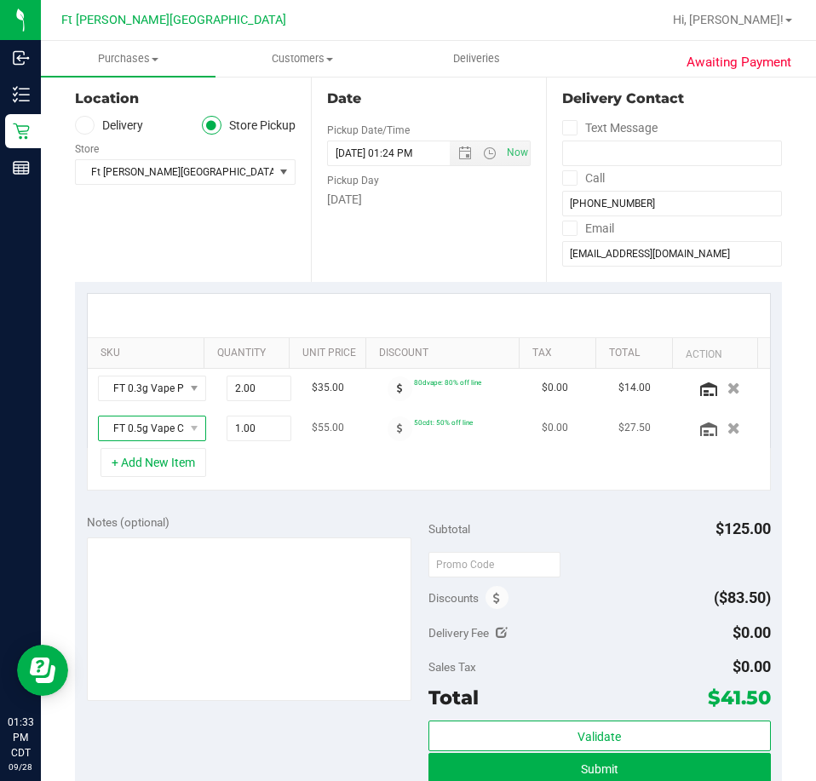
click at [183, 427] on span "NO DATA FOUND" at bounding box center [193, 428] width 21 height 24
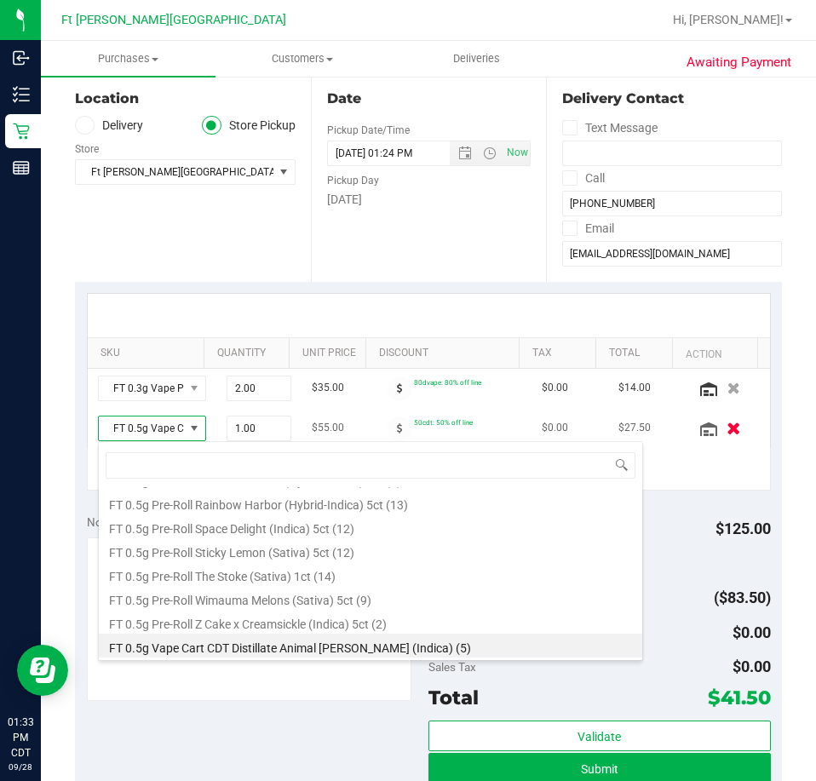
click at [727, 422] on icon "button" at bounding box center [734, 428] width 14 height 13
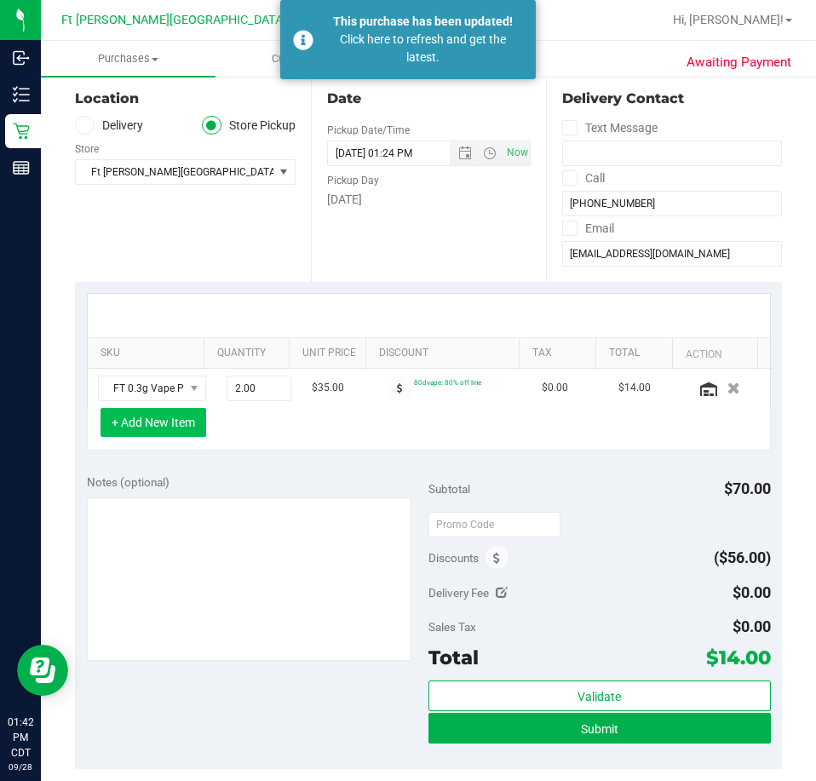
click at [169, 433] on button "+ Add New Item" at bounding box center [154, 422] width 106 height 29
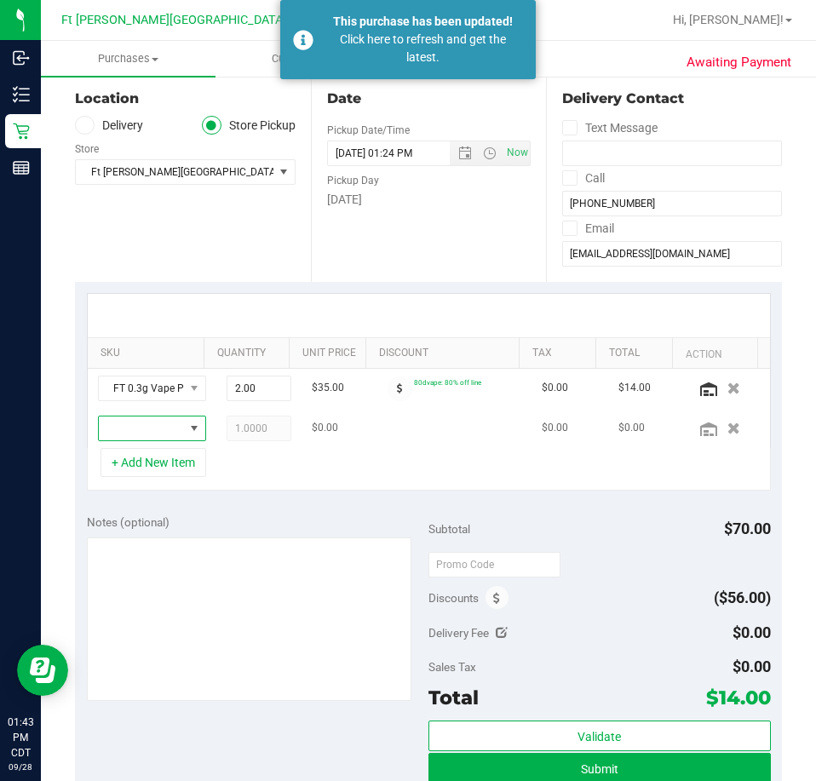
click at [128, 422] on span "NO DATA FOUND" at bounding box center [141, 428] width 85 height 24
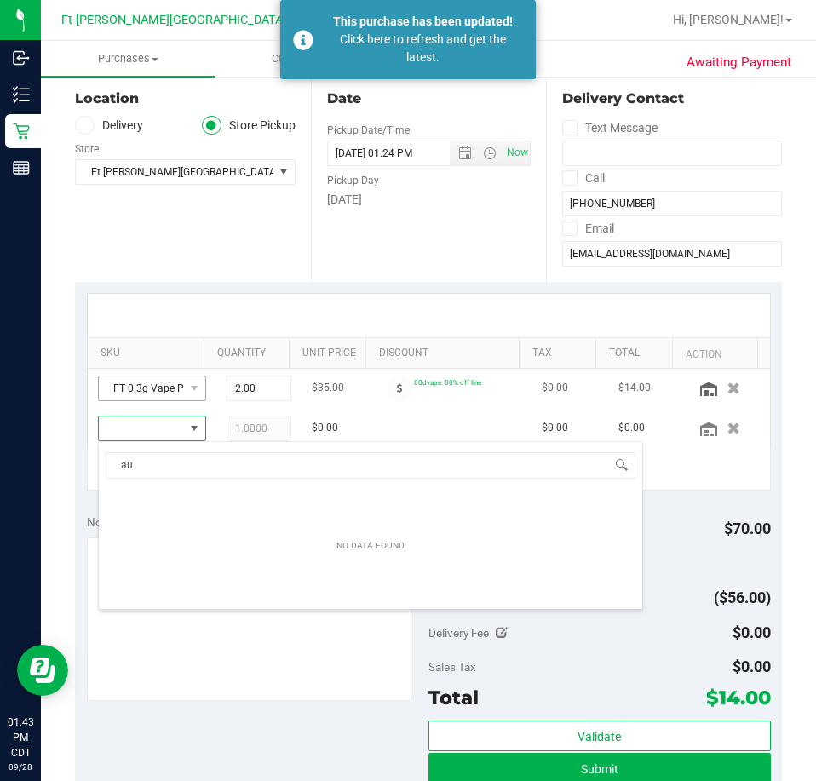
type input "aut"
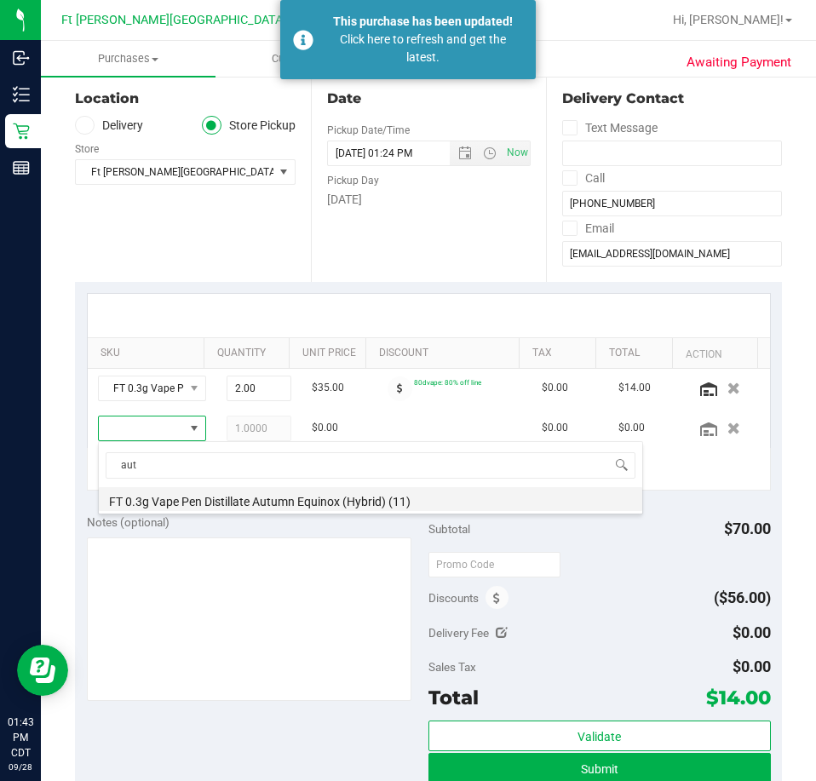
click at [233, 503] on li "FT 0.3g Vape Pen Distillate Autumn Equinox (Hybrid) (11)" at bounding box center [370, 499] width 543 height 24
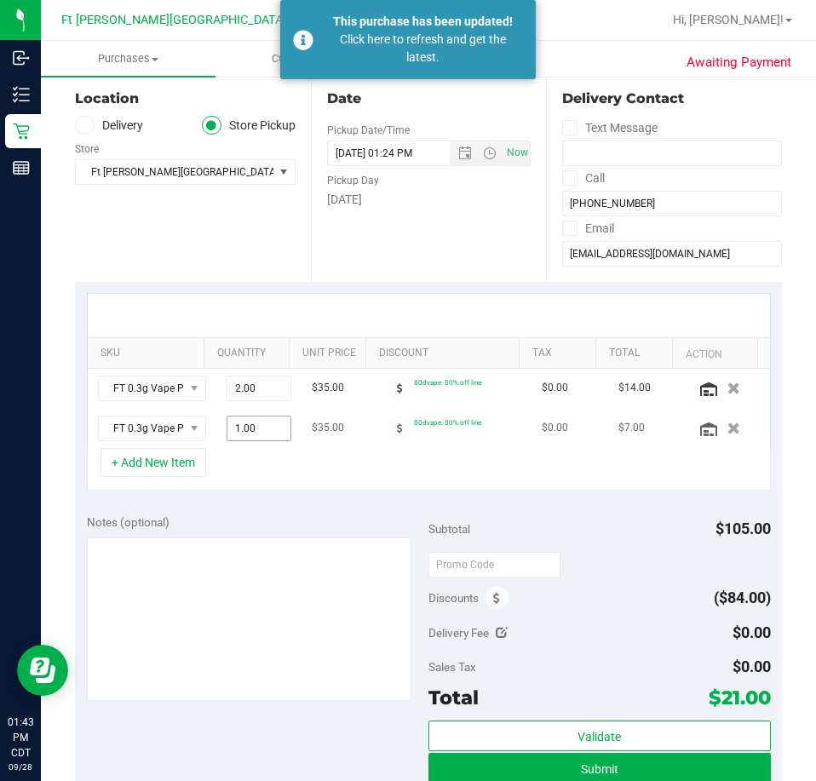
click at [253, 424] on span "1.00 1" at bounding box center [259, 429] width 65 height 26
type input "2"
type input "2.00"
click at [267, 468] on div "+ Add New Item" at bounding box center [429, 469] width 684 height 43
click at [189, 476] on button "+ Add New Item" at bounding box center [154, 462] width 106 height 29
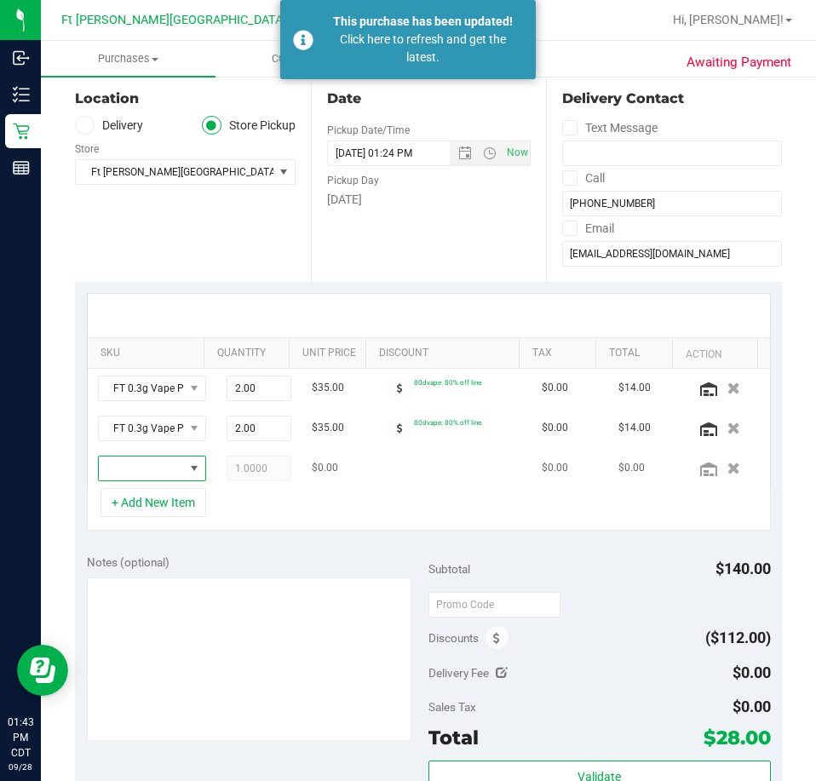
click at [149, 463] on span "NO DATA FOUND" at bounding box center [141, 469] width 85 height 24
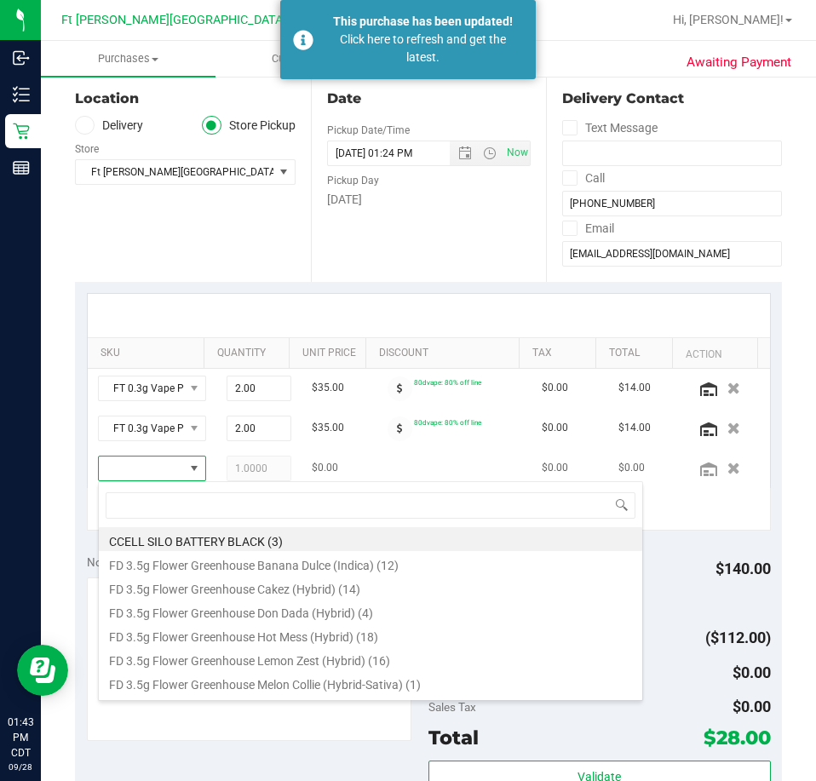
scroll to position [26, 70]
type input "arr"
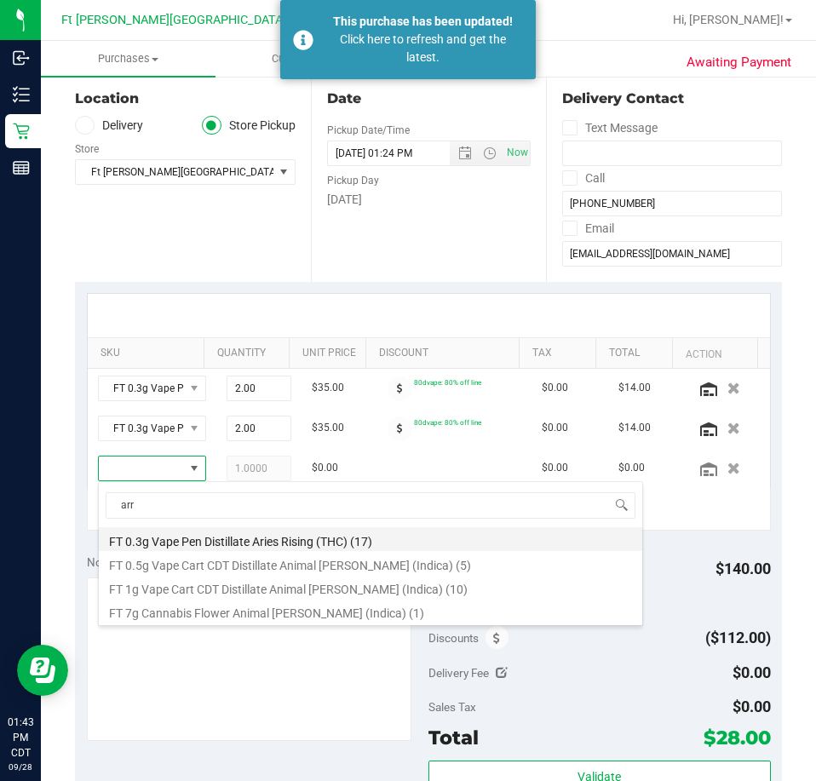
click at [224, 541] on li "FT 0.3g Vape Pen Distillate Aries Rising (THC) (17)" at bounding box center [370, 539] width 543 height 24
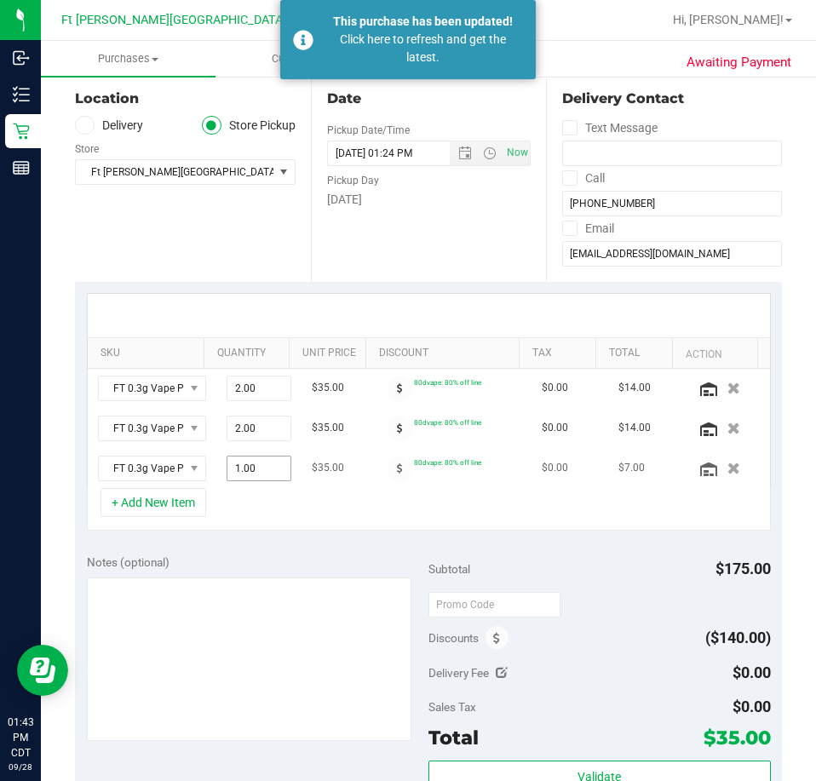
click at [252, 467] on span "1.00 1" at bounding box center [259, 469] width 65 height 26
drag, startPoint x: 222, startPoint y: 466, endPoint x: 194, endPoint y: 452, distance: 31.2
click at [216, 452] on td "1.00 1" at bounding box center [258, 468] width 85 height 39
type input "2"
type input "2.00"
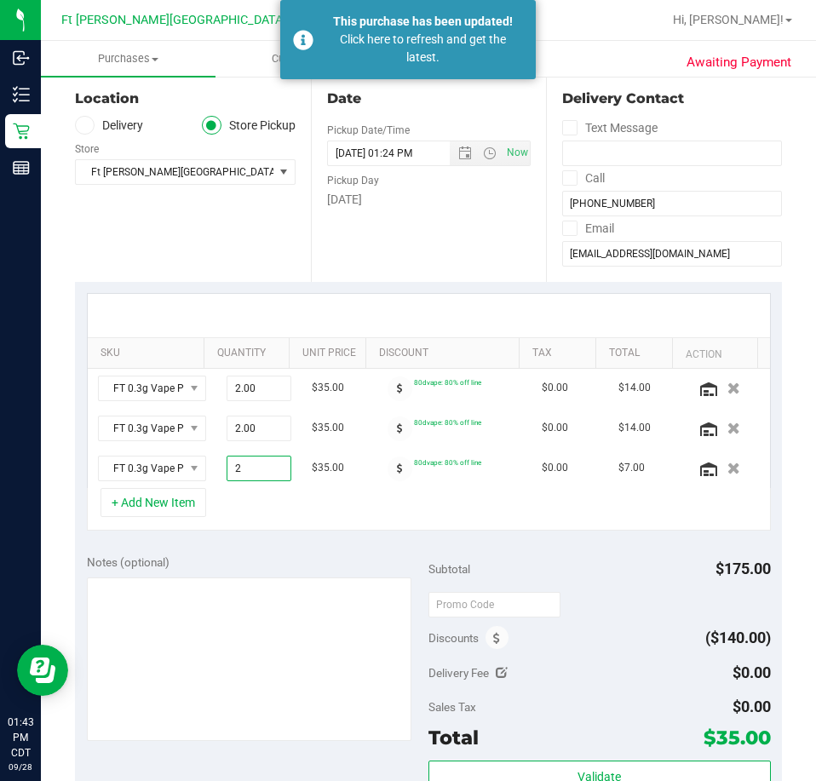
click at [363, 519] on div "+ Add New Item" at bounding box center [429, 509] width 684 height 43
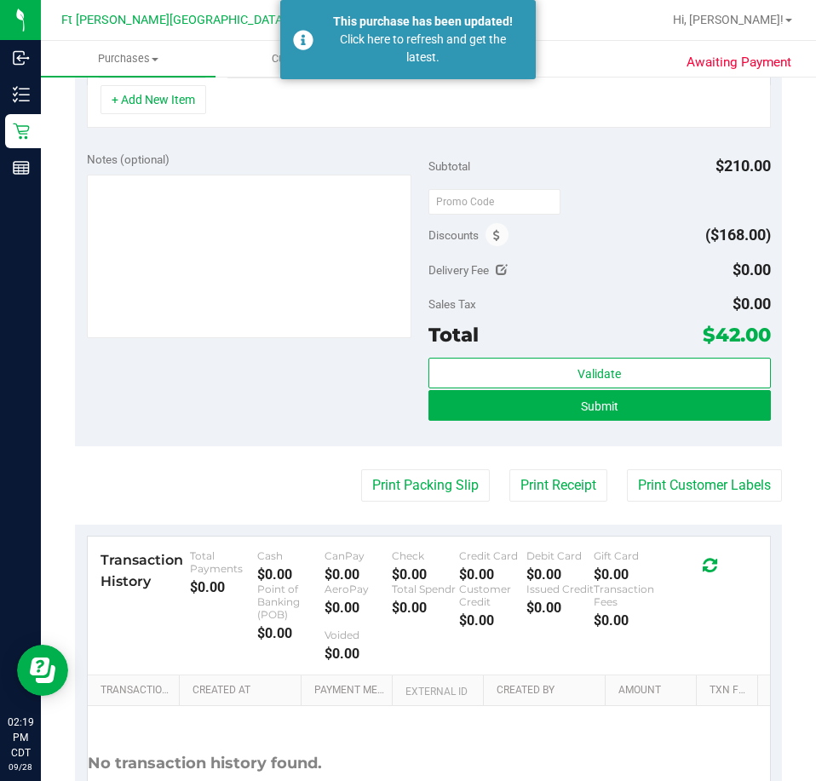
scroll to position [596, 0]
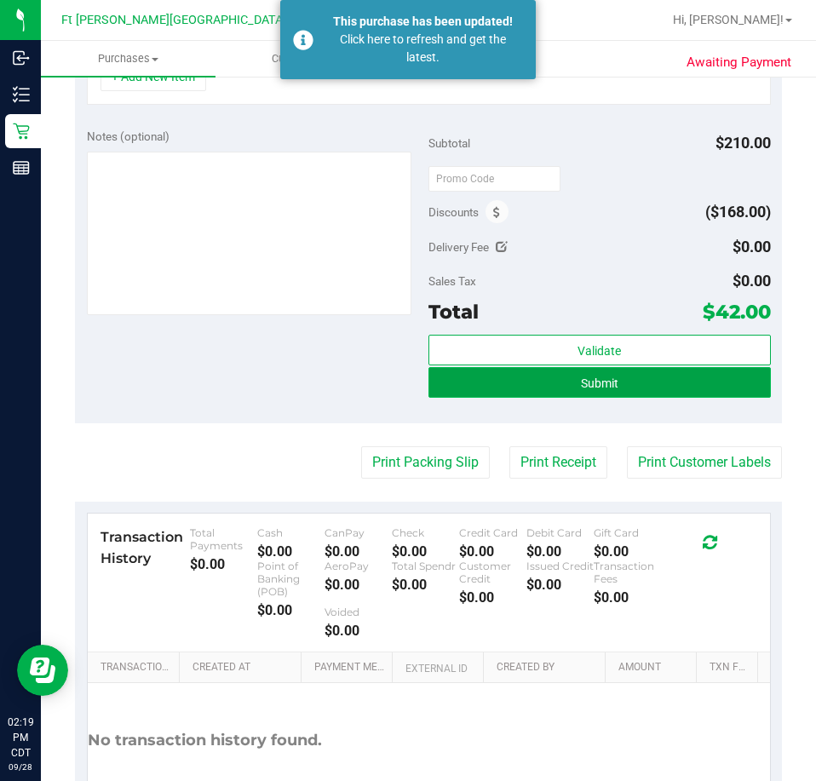
click at [492, 389] on button "Submit" at bounding box center [599, 382] width 342 height 31
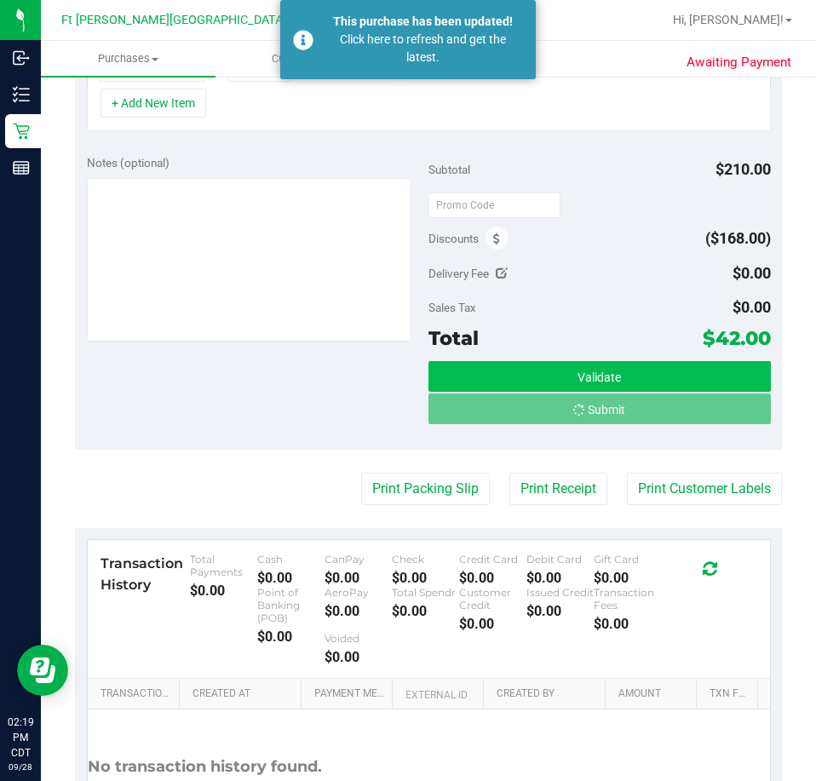
scroll to position [543, 0]
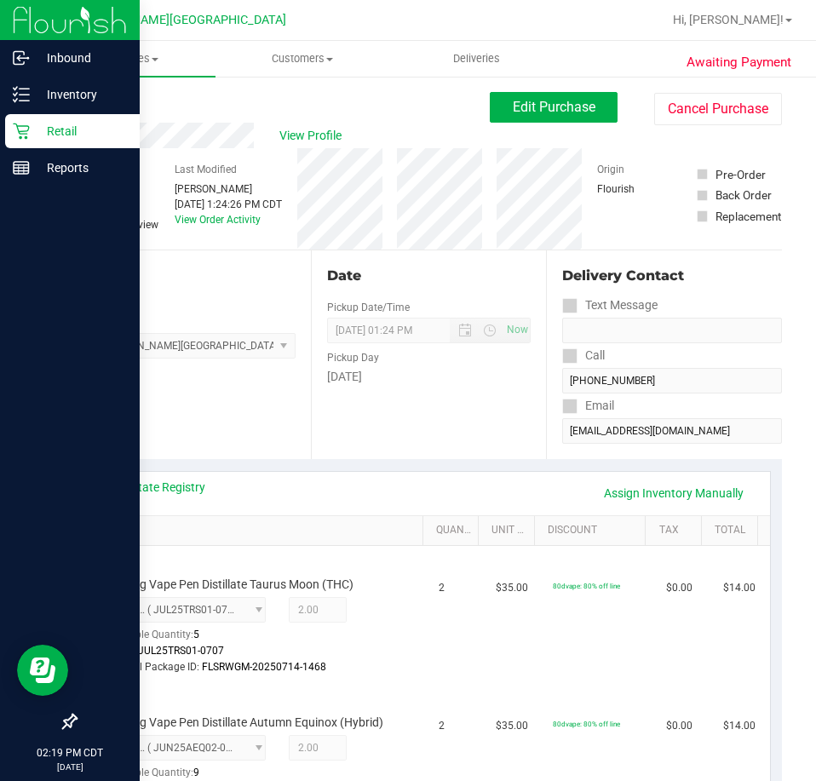
click at [34, 127] on p "Retail" at bounding box center [81, 131] width 102 height 20
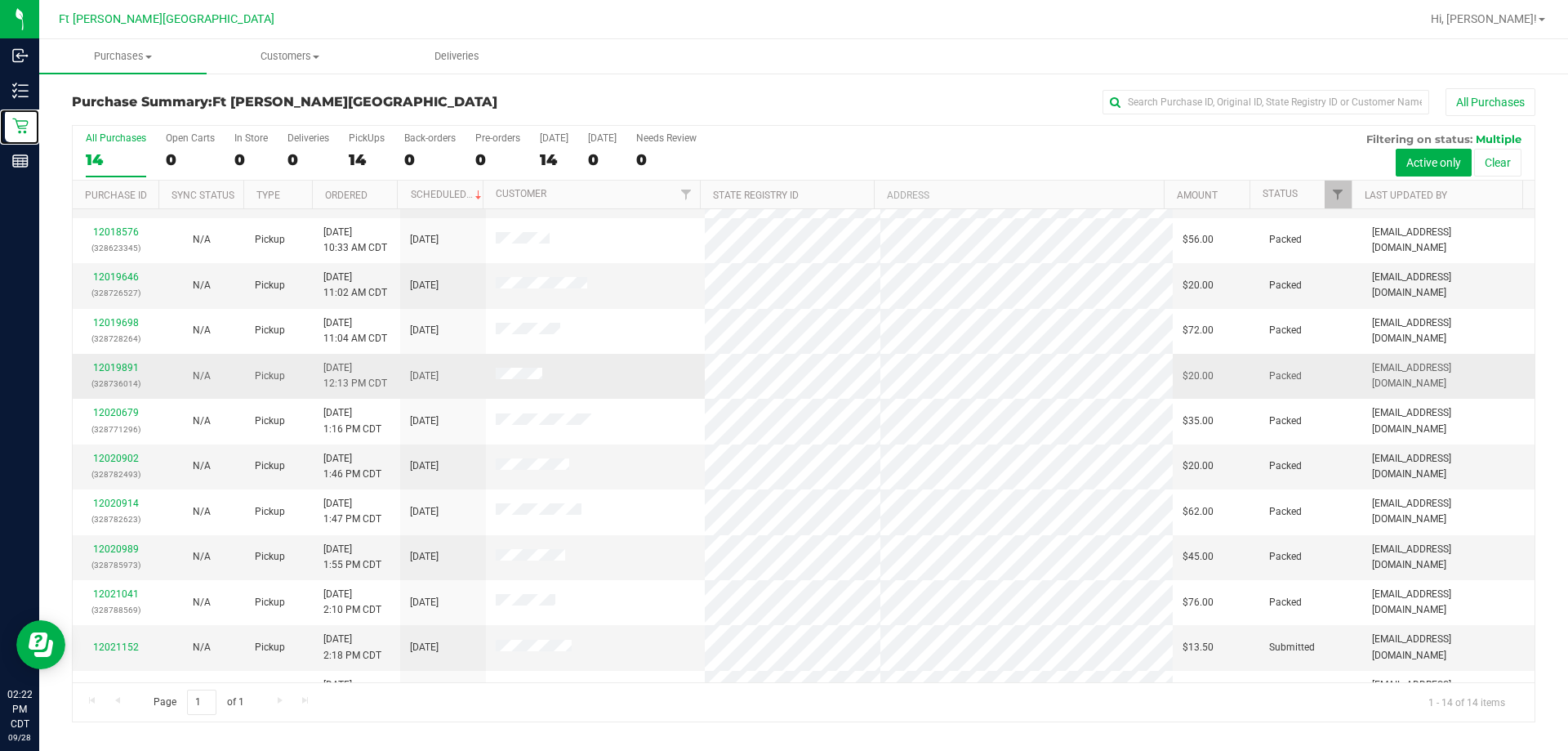
scroll to position [160, 0]
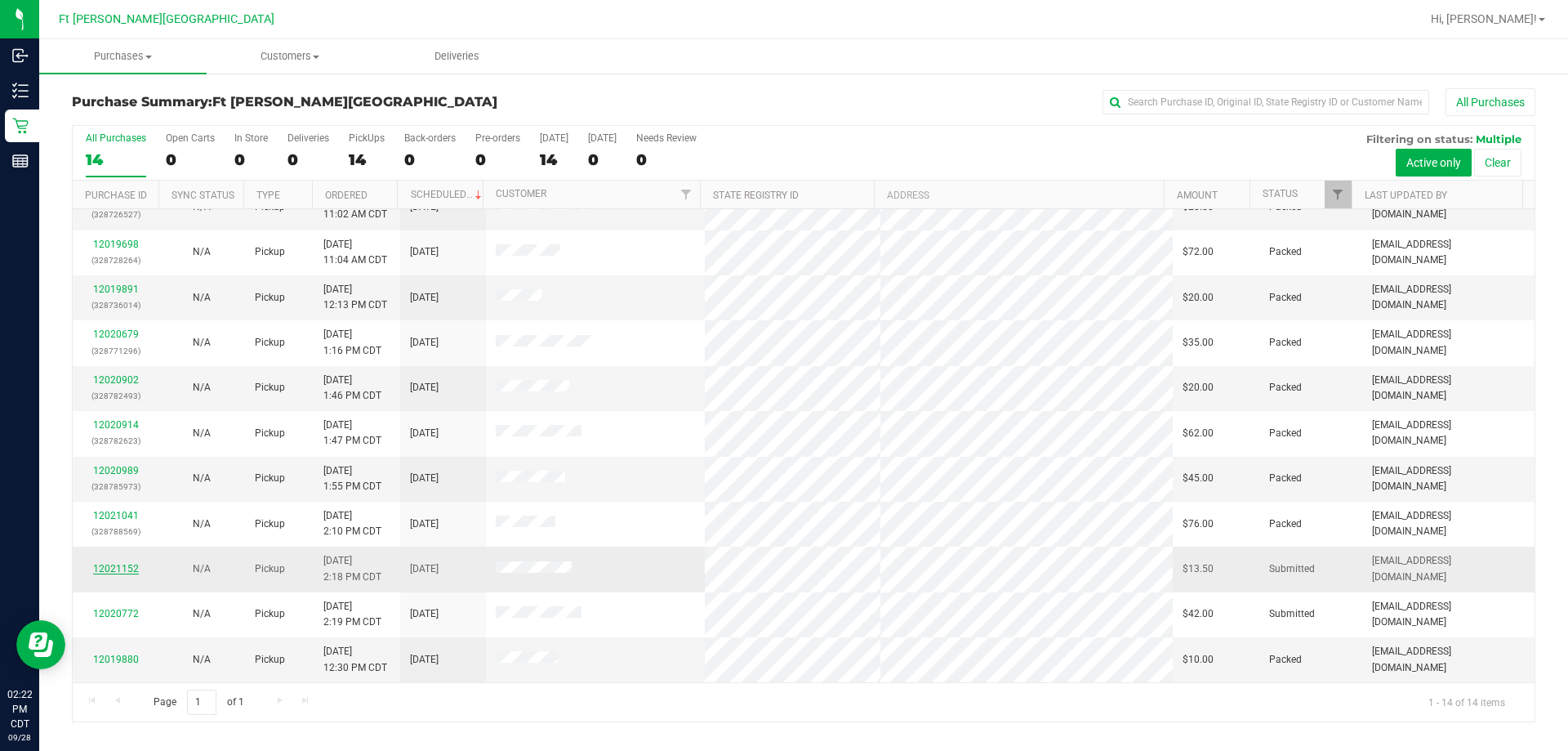
click at [105, 569] on link "12021152" at bounding box center [116, 569] width 46 height 12
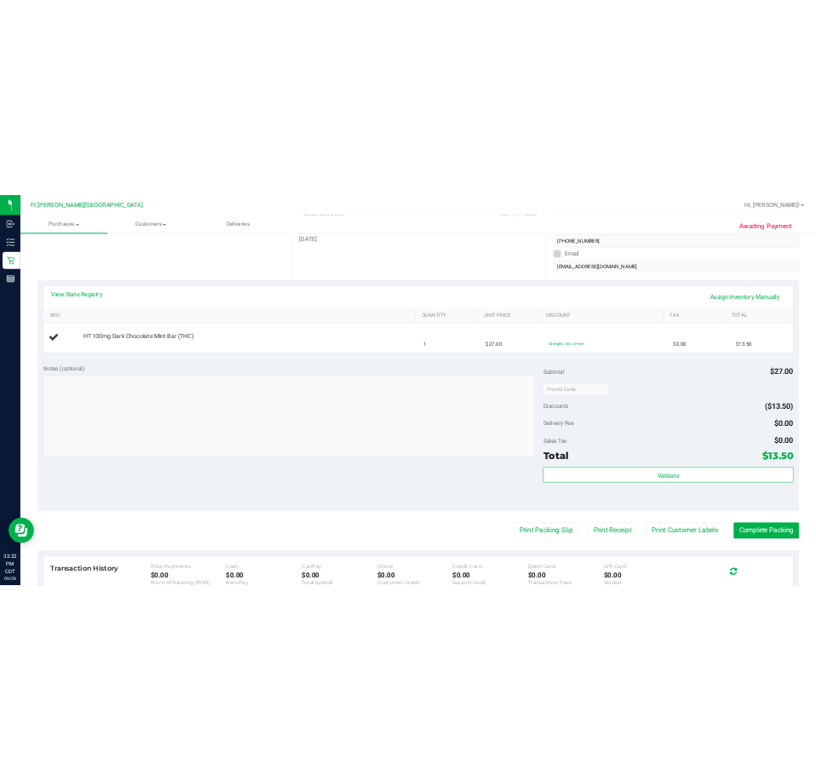
scroll to position [341, 0]
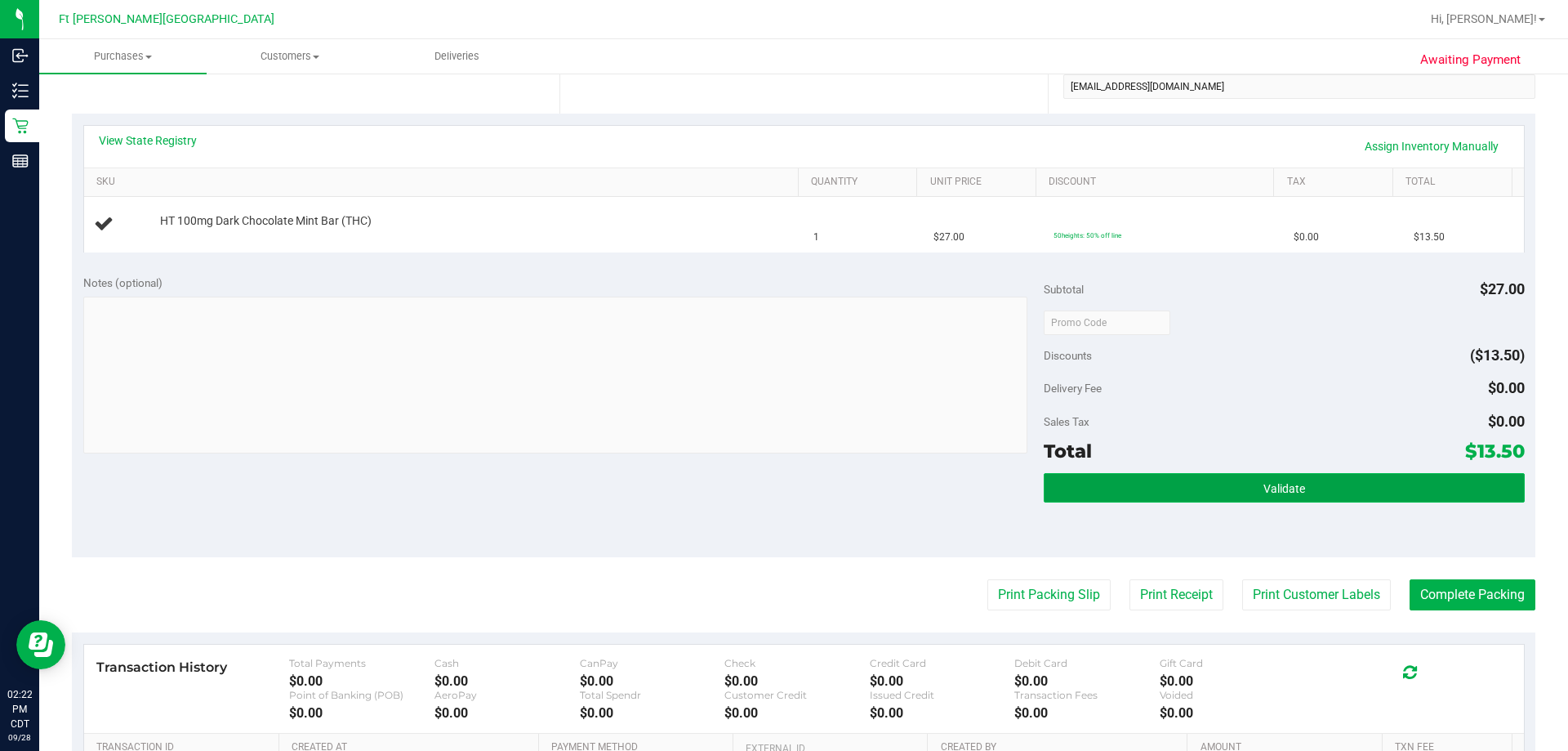
click at [1226, 481] on button "Validate" at bounding box center [1283, 487] width 480 height 30
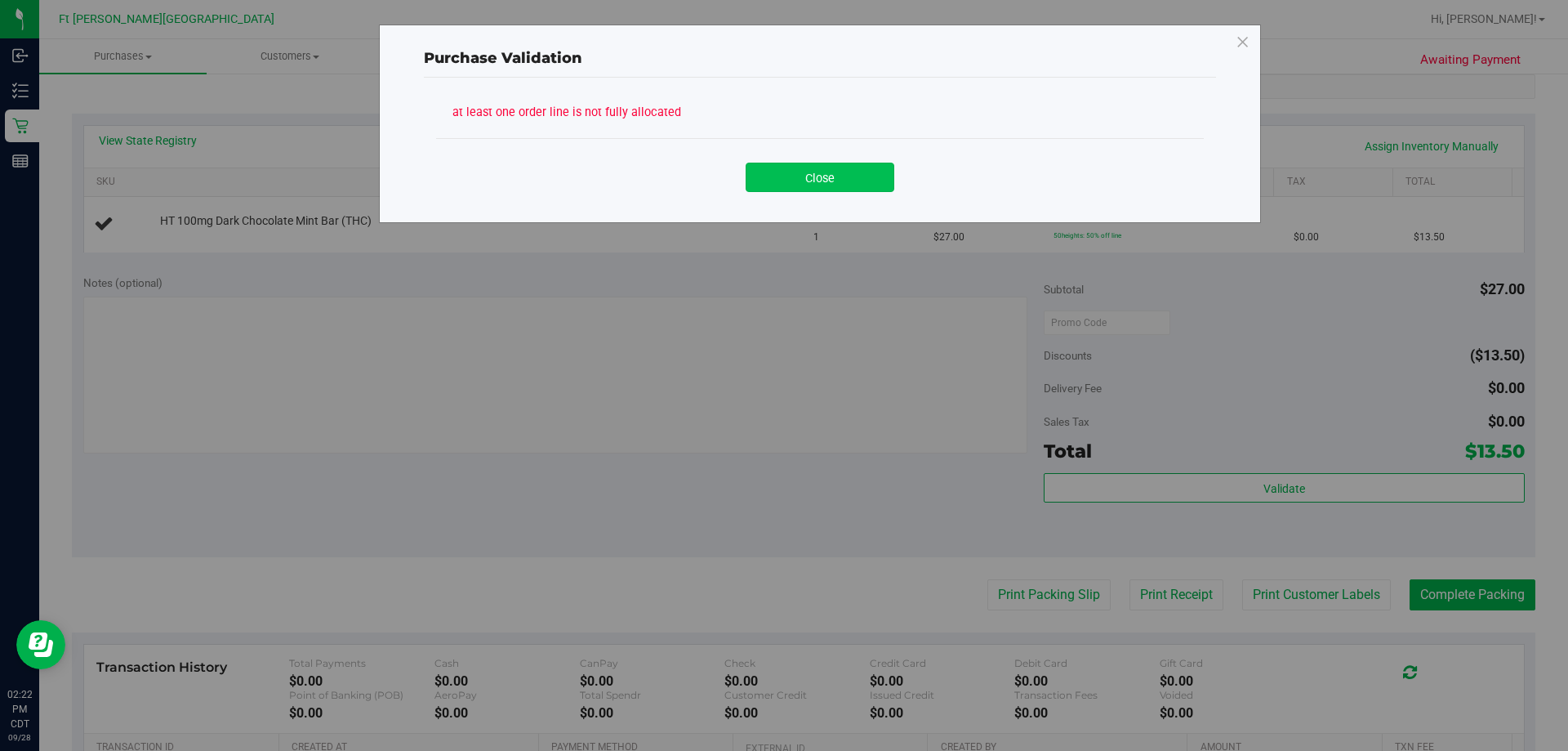
click at [808, 179] on button "Close" at bounding box center [820, 176] width 149 height 30
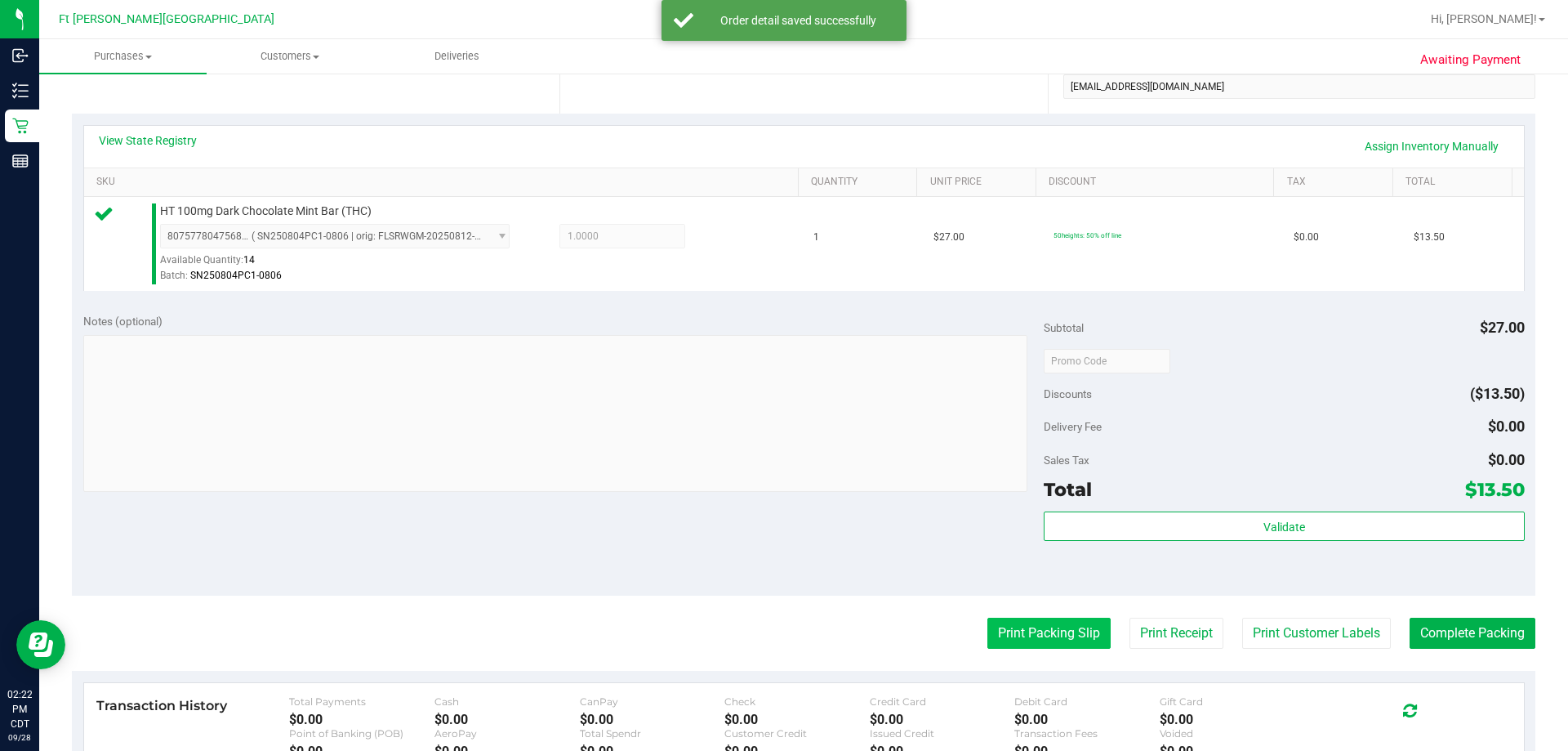
click at [991, 625] on button "Print Packing Slip" at bounding box center [1049, 633] width 124 height 31
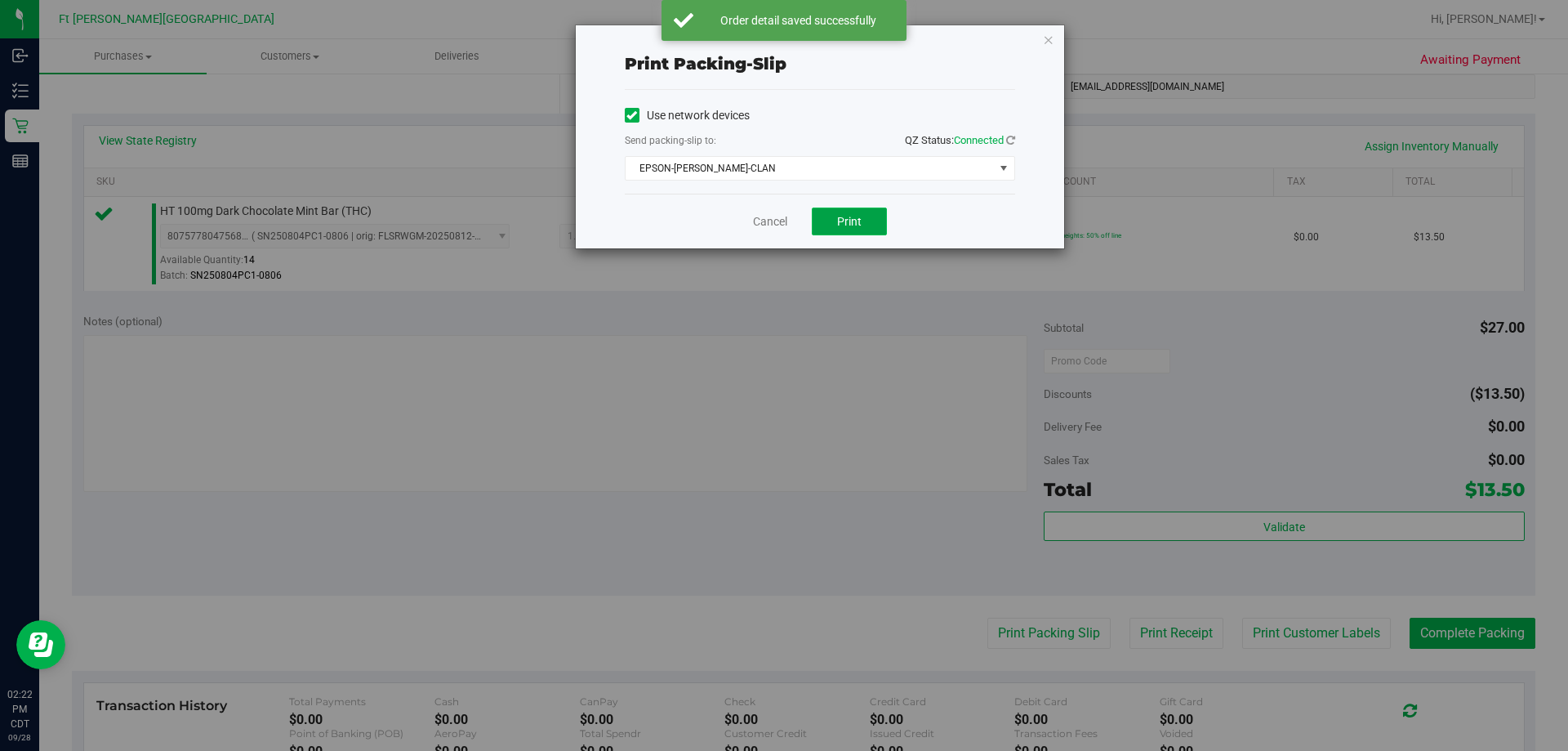
click at [850, 223] on span "Print" at bounding box center [850, 222] width 25 height 13
click at [769, 225] on link "Cancel" at bounding box center [770, 222] width 35 height 17
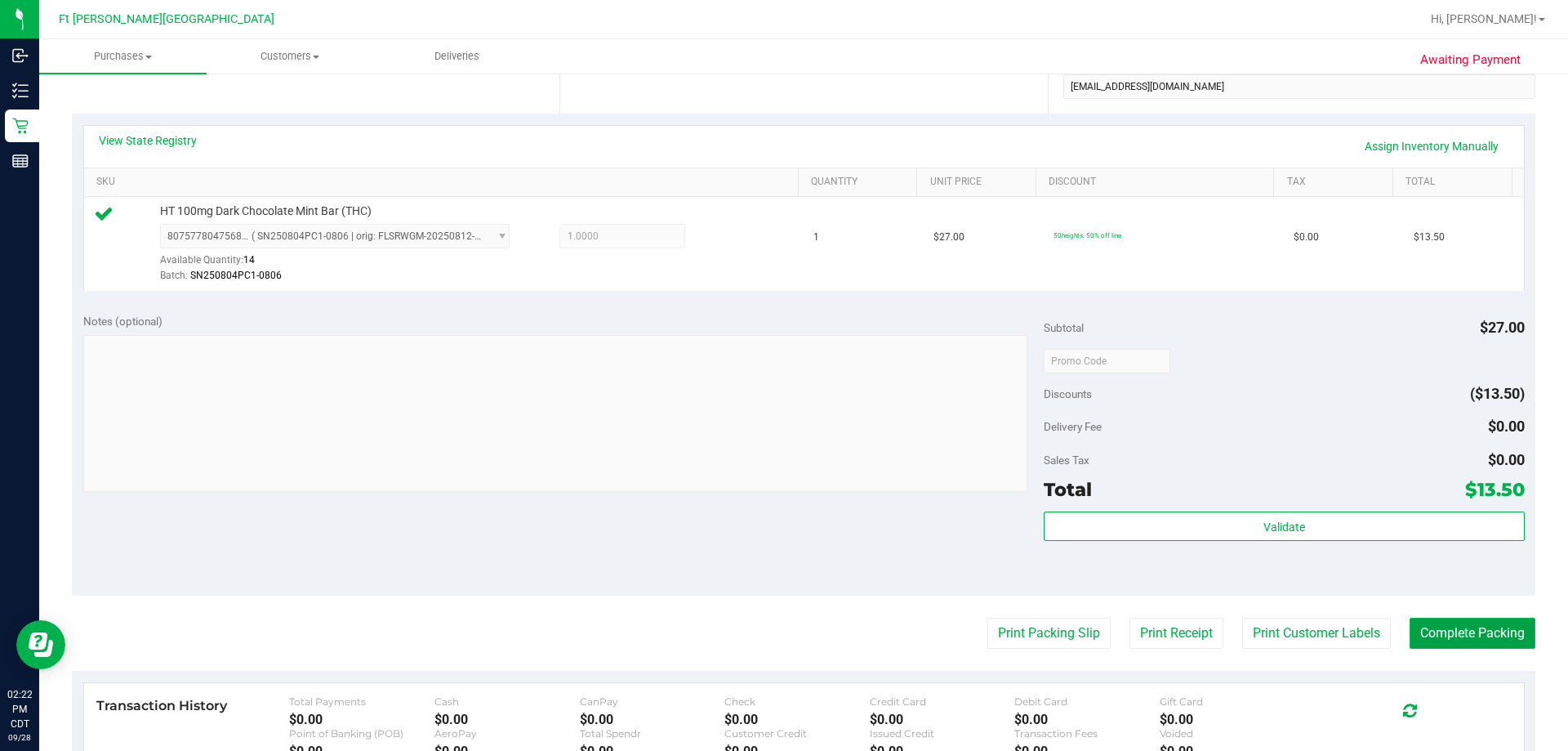
click at [1465, 638] on button "Complete Packing" at bounding box center [1472, 633] width 126 height 31
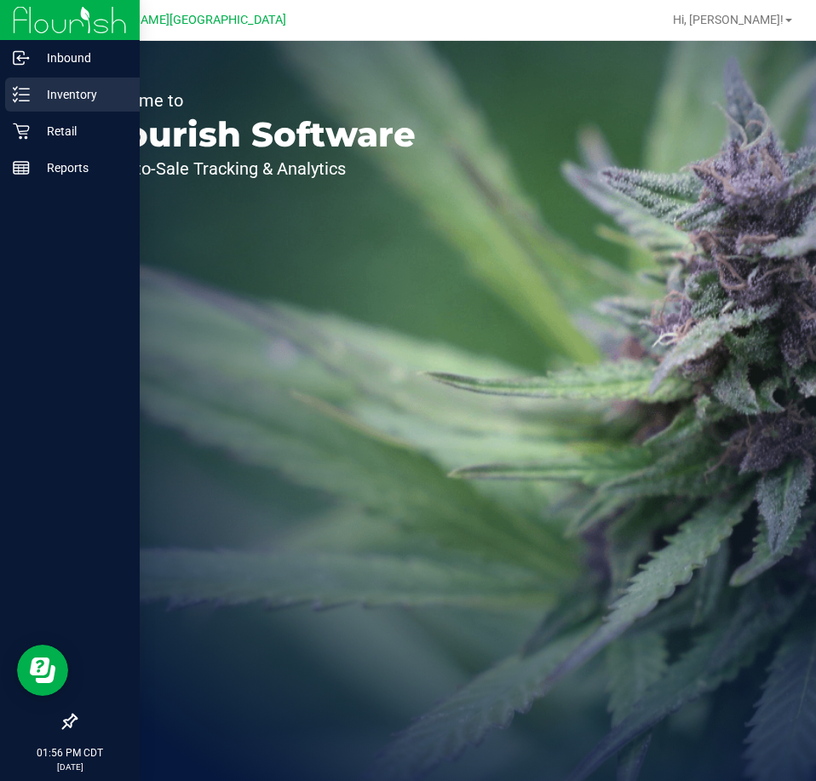
click at [63, 92] on p "Inventory" at bounding box center [81, 94] width 102 height 20
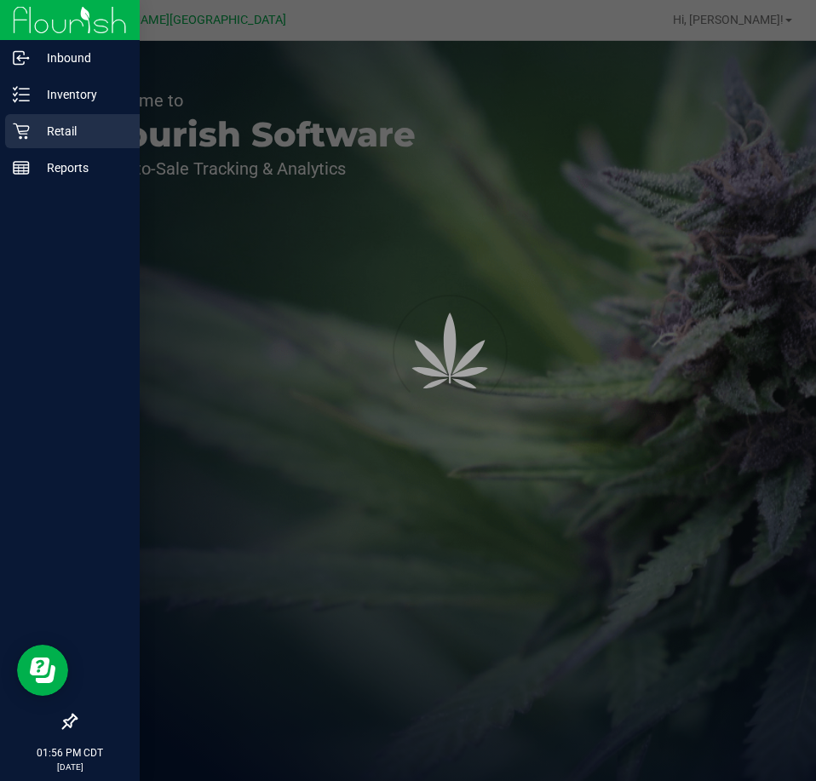
click at [51, 132] on p "Retail" at bounding box center [81, 131] width 102 height 20
